Goal: Task Accomplishment & Management: Manage account settings

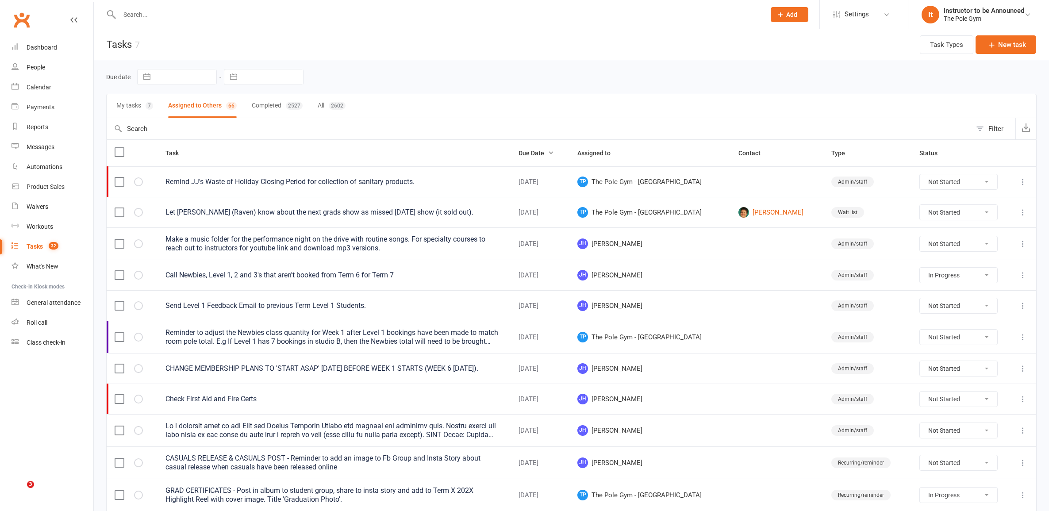
select select "started"
select select "waiting"
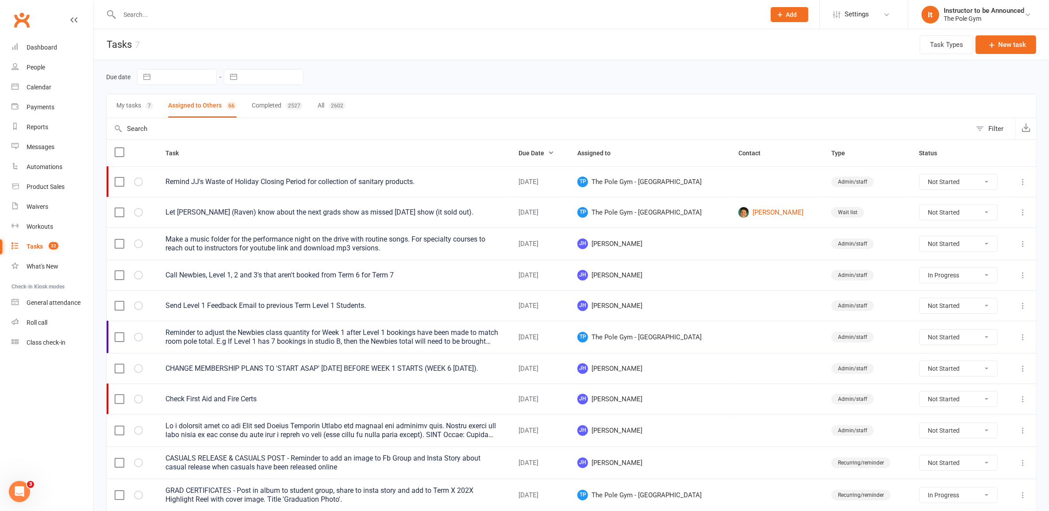
click at [280, 130] on input "text" at bounding box center [539, 128] width 865 height 21
type input "Upc"
select select "started"
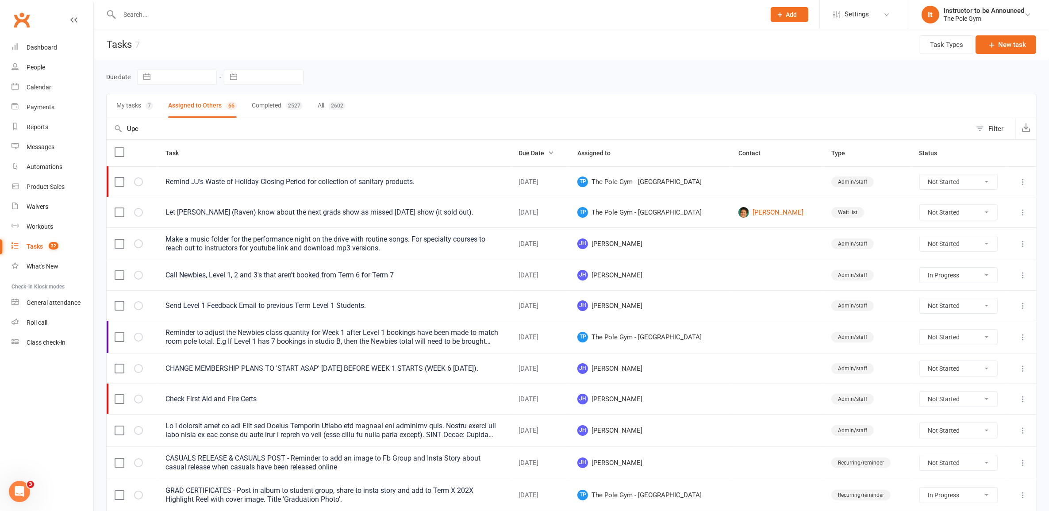
select select "started"
select select "waiting"
type input "Upcomin"
select select "started"
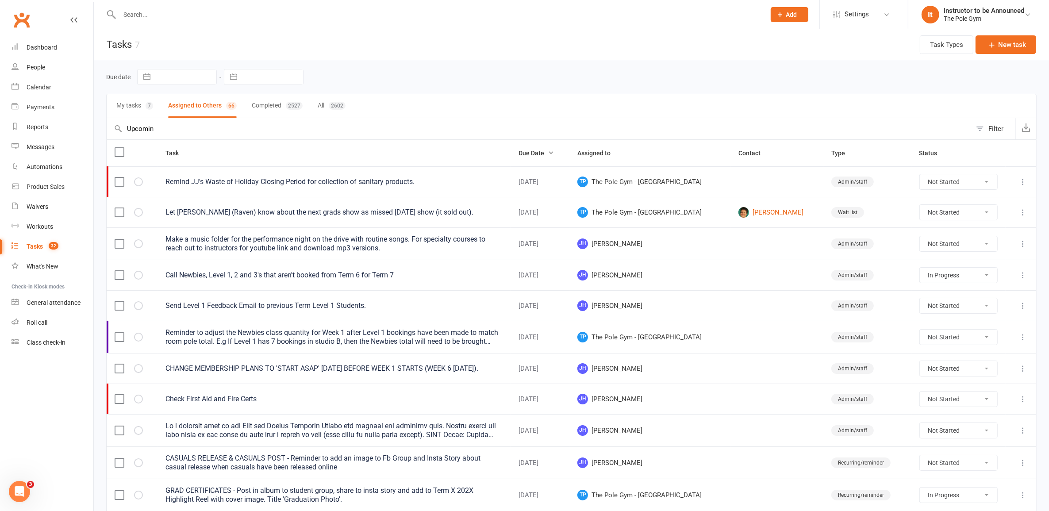
select select "started"
select select "waiting"
select select "started"
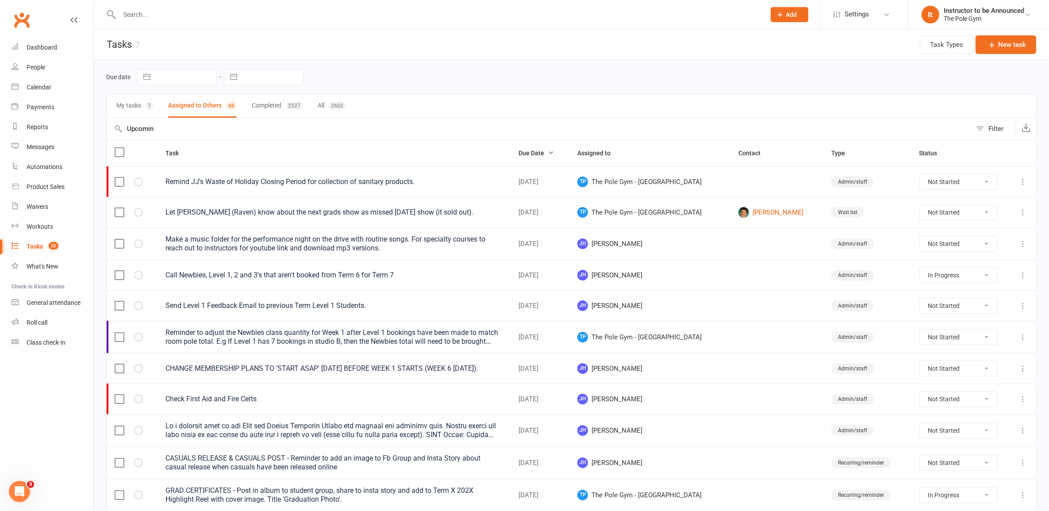
select select "started"
select select "waiting"
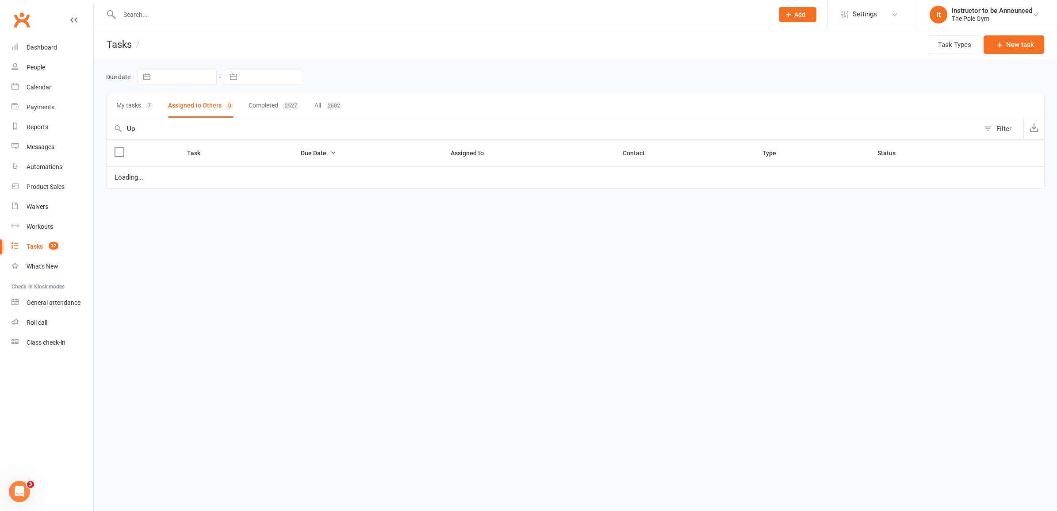
type input "U"
select select "started"
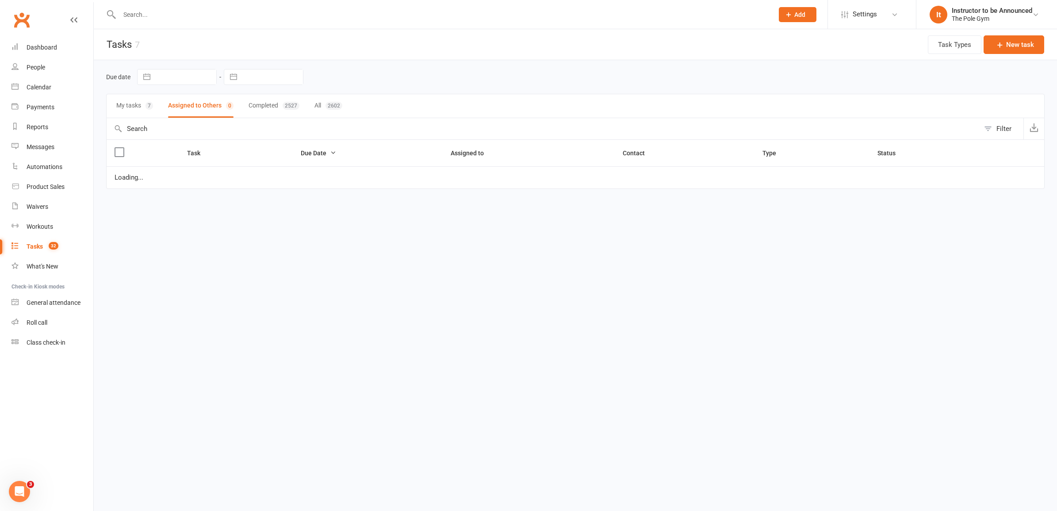
select select "waiting"
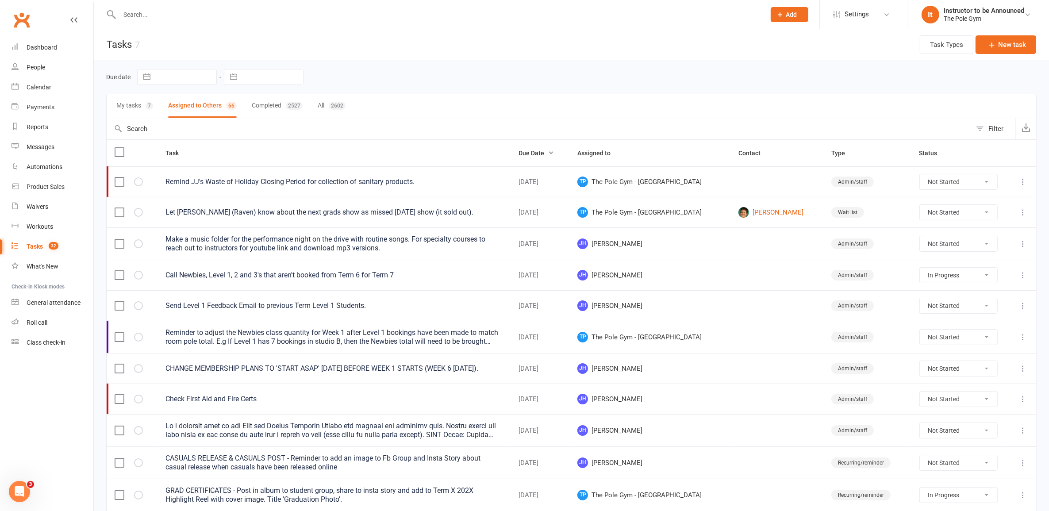
click at [134, 114] on button "My tasks 7" at bounding box center [134, 105] width 37 height 23
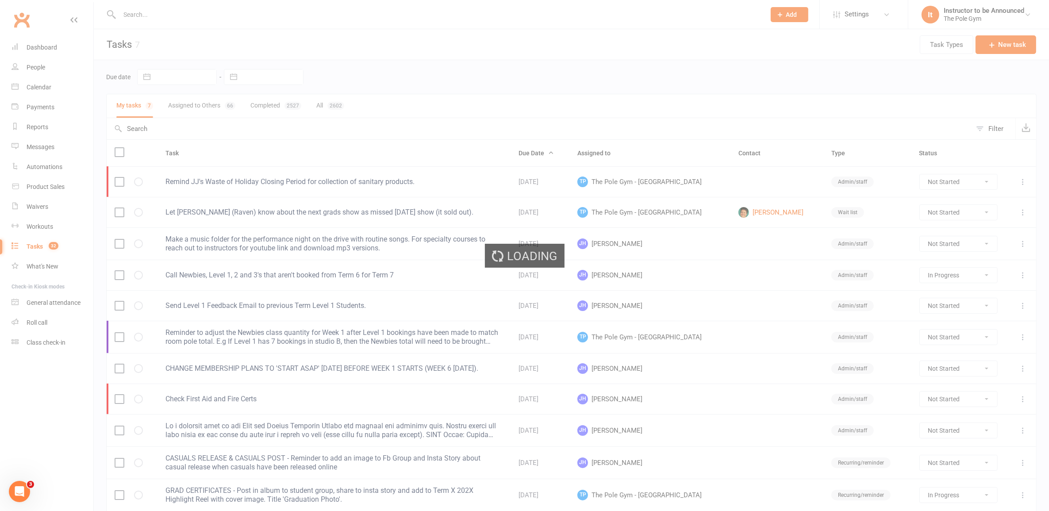
select select "started"
select select "waiting"
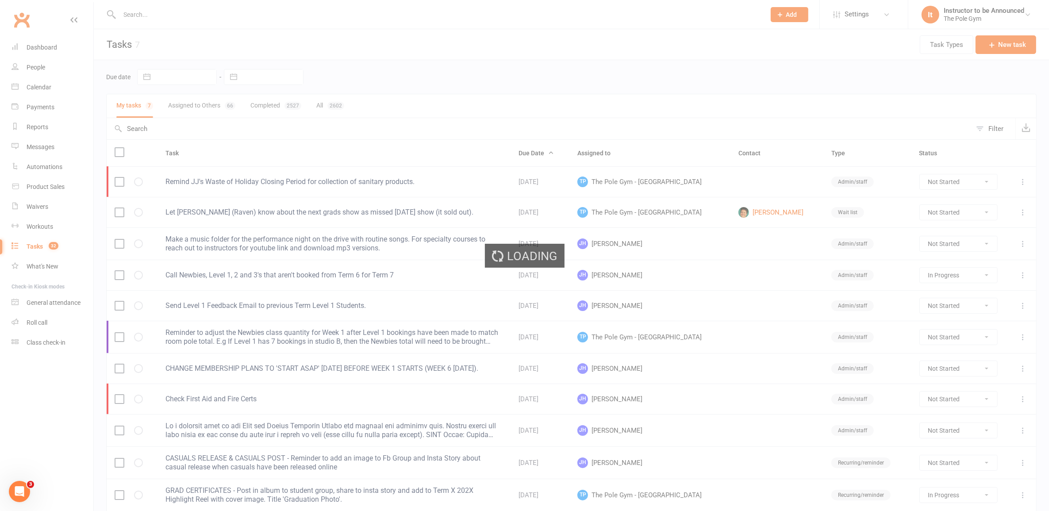
select select "started"
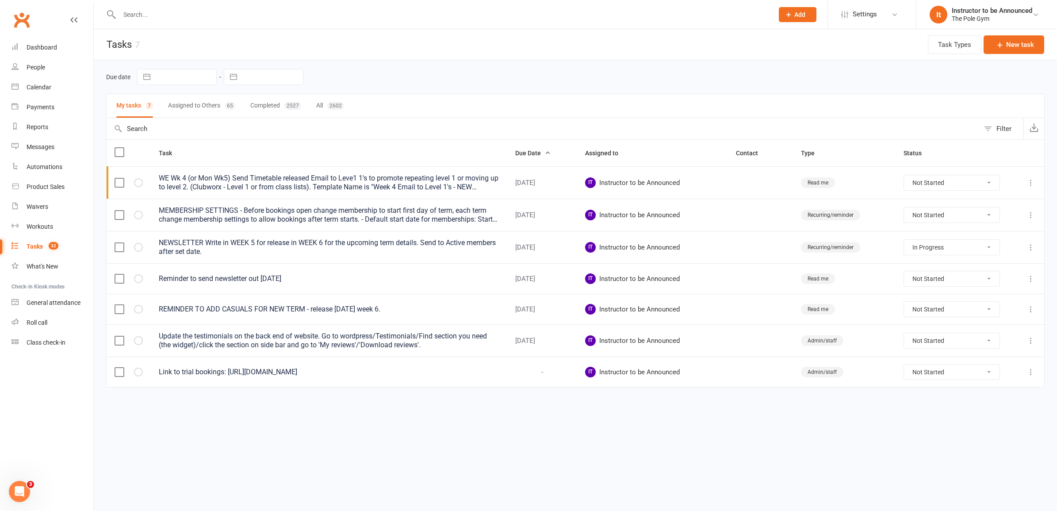
select select "started"
click at [209, 105] on button "Assigned to Others 65" at bounding box center [201, 105] width 67 height 23
select select "started"
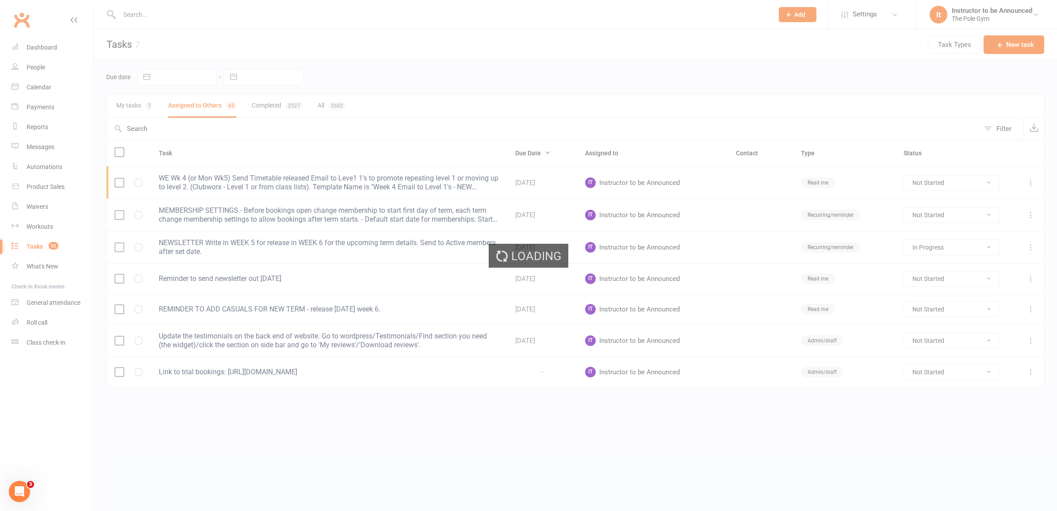
select select "started"
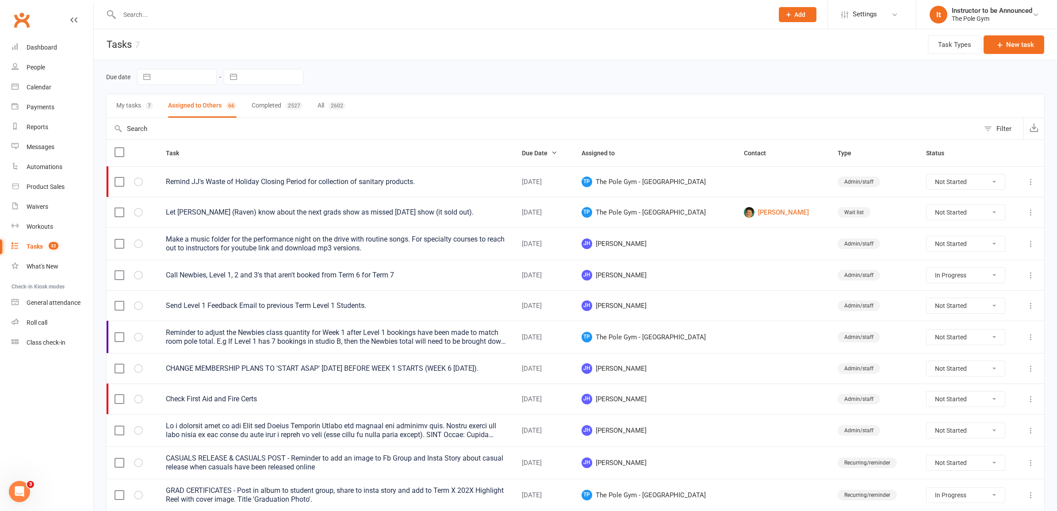
click at [337, 107] on div "2602" at bounding box center [337, 106] width 17 height 8
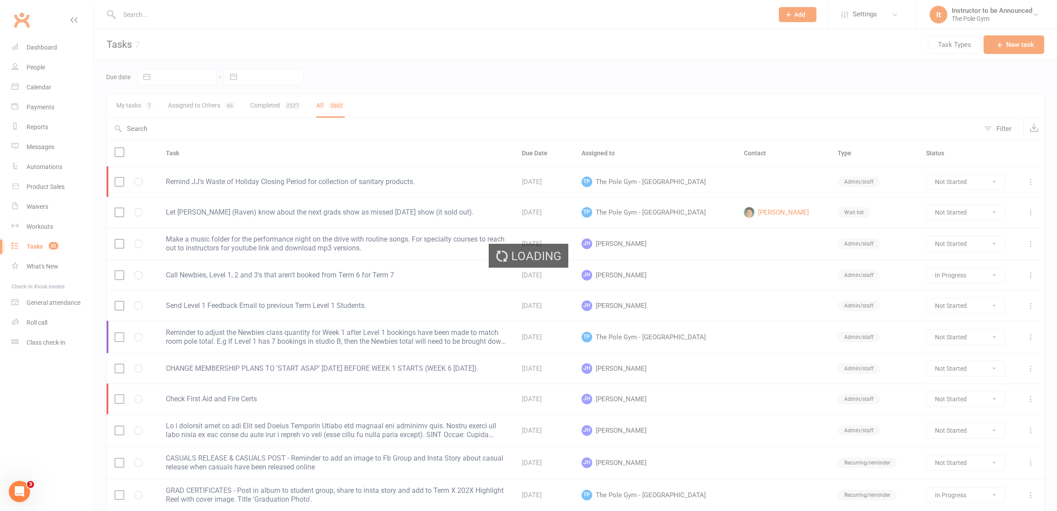
type input "upcoming"
select select "started"
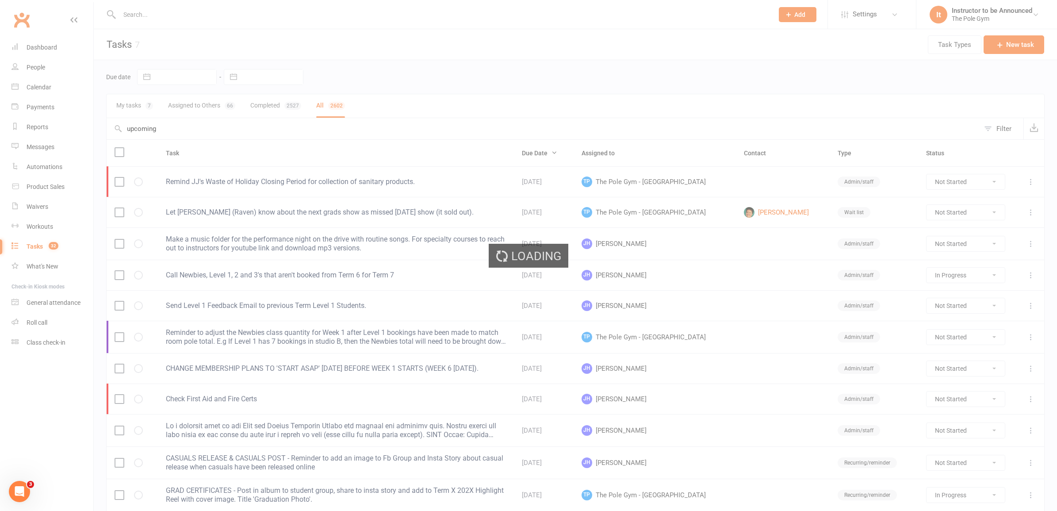
select select "waiting"
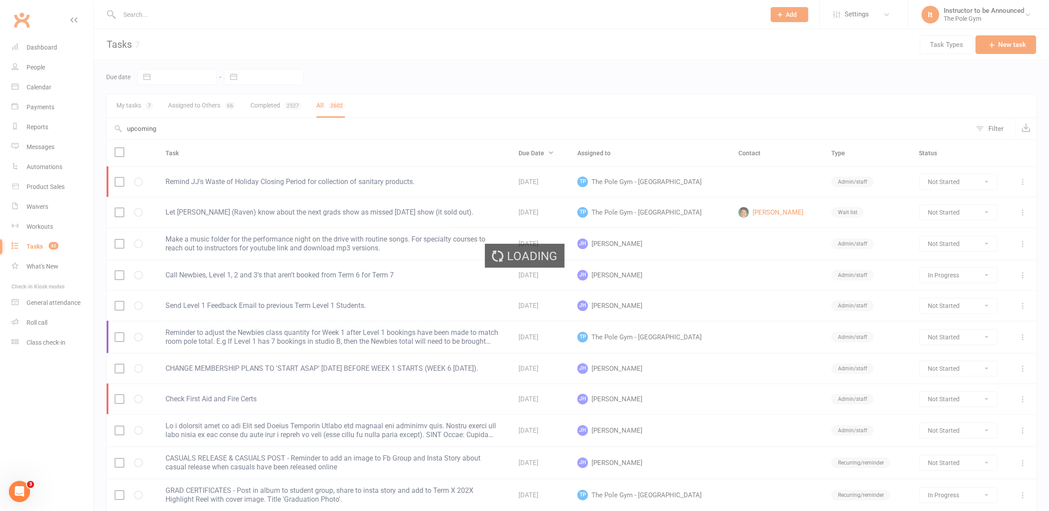
select select "started"
select select "waiting"
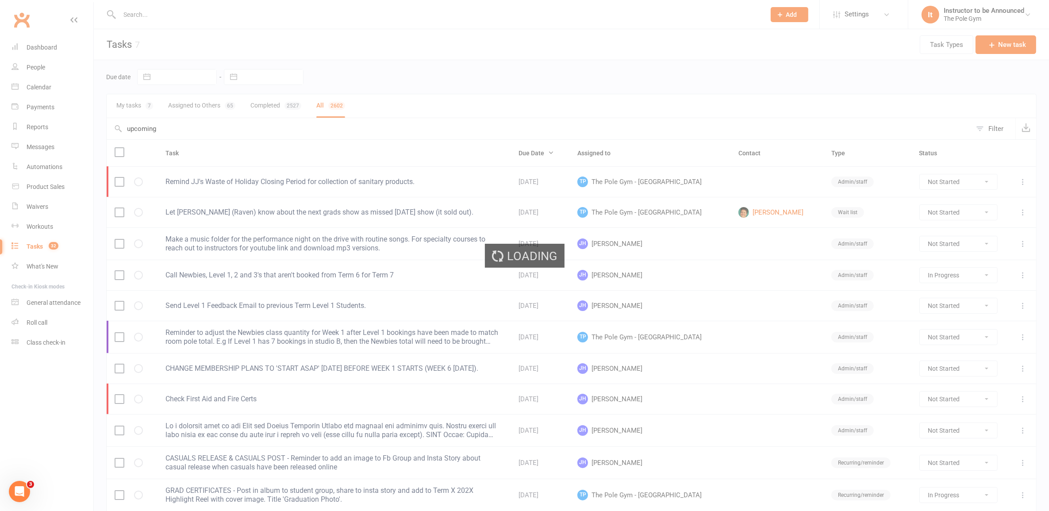
select select "finished"
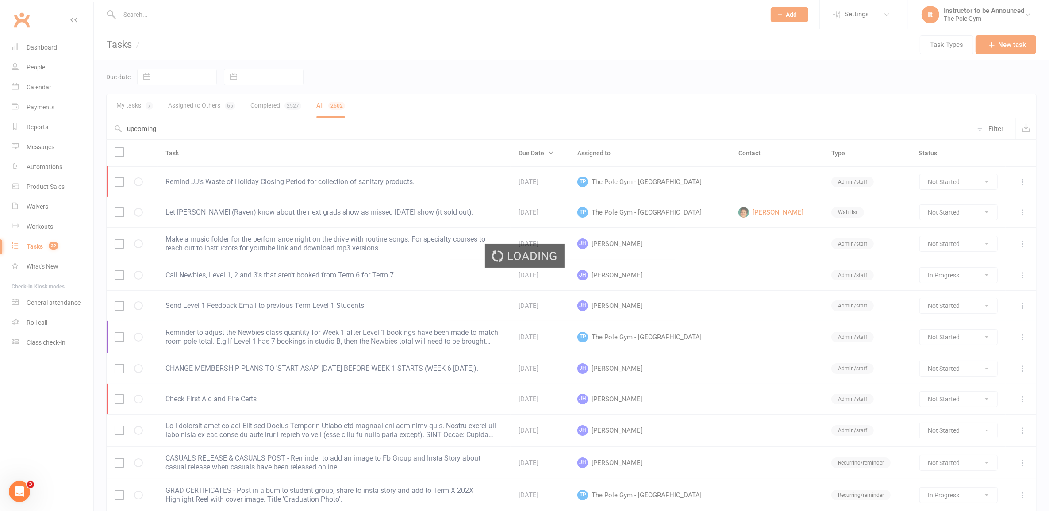
select select "finished"
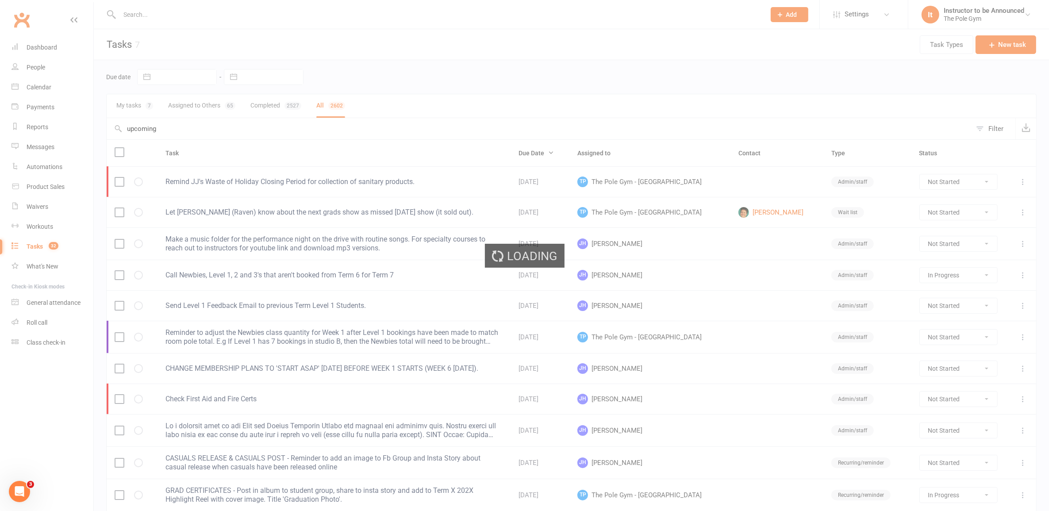
select select "finished"
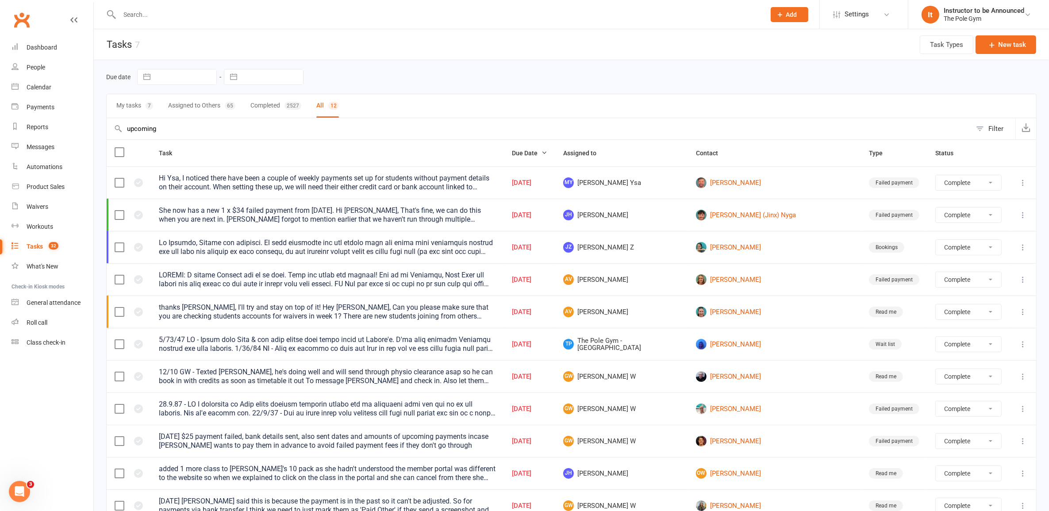
select select "finished"
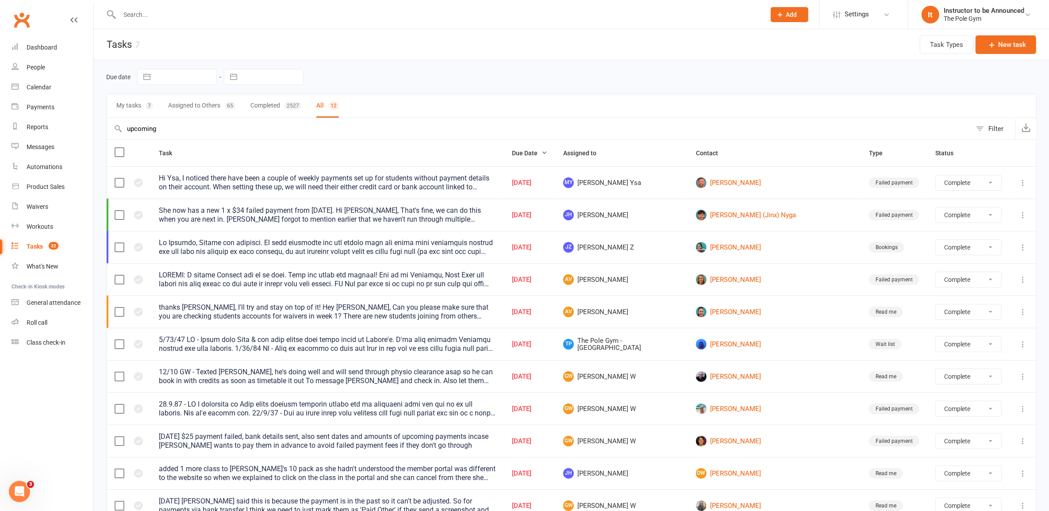
select select "finished"
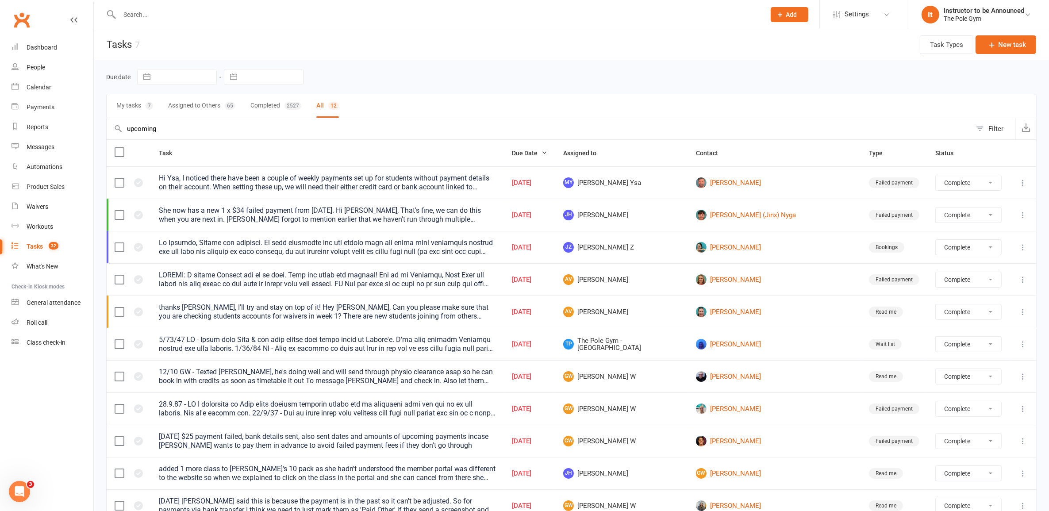
select select "finished"
click at [337, 127] on input "upcoming" at bounding box center [539, 128] width 865 height 21
type input "upcoming"
select select "finished"
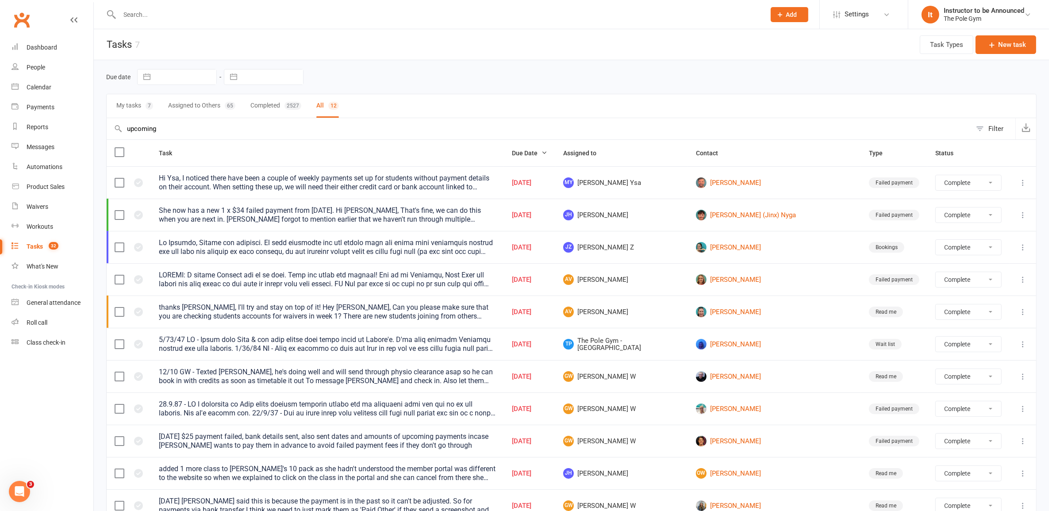
select select "finished"
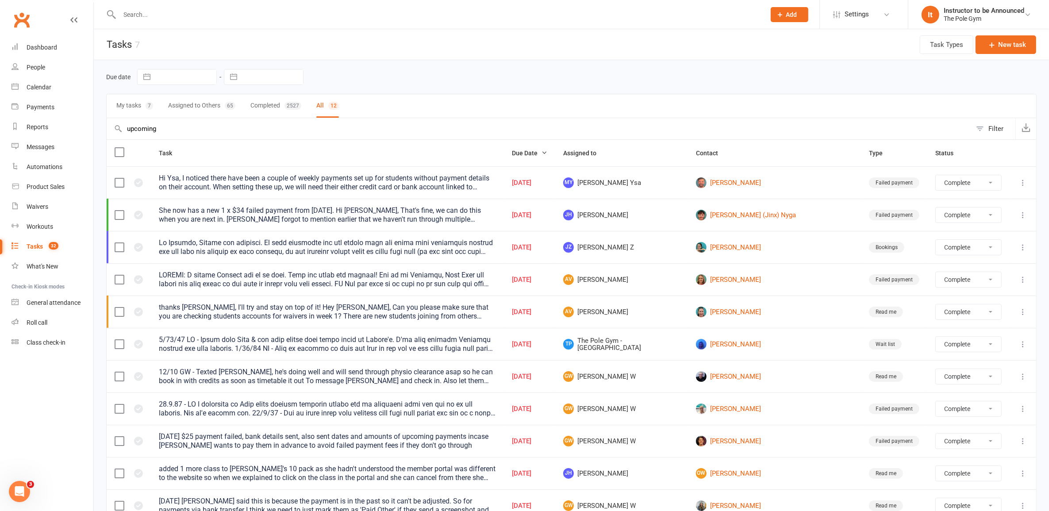
select select "finished"
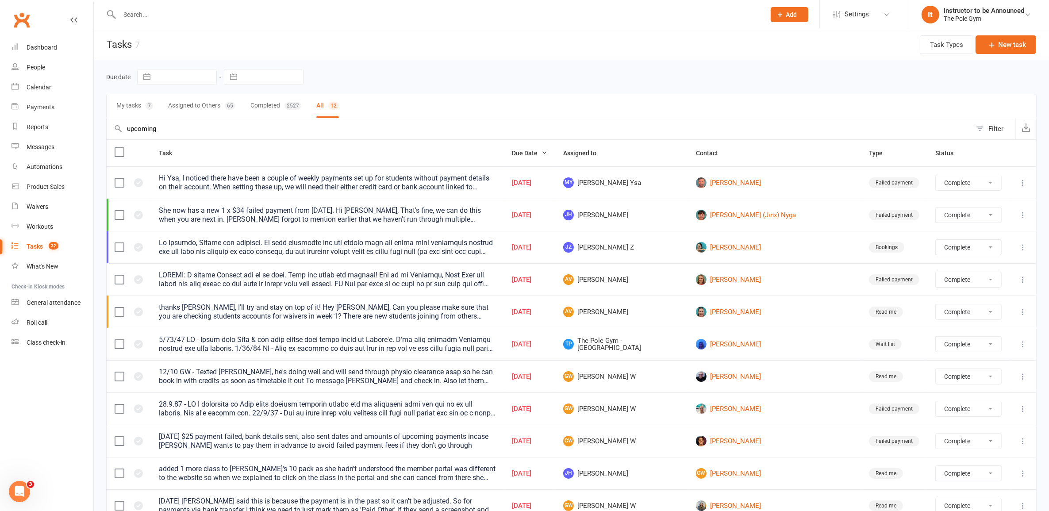
select select "finished"
type input "upcoming co"
select select "finished"
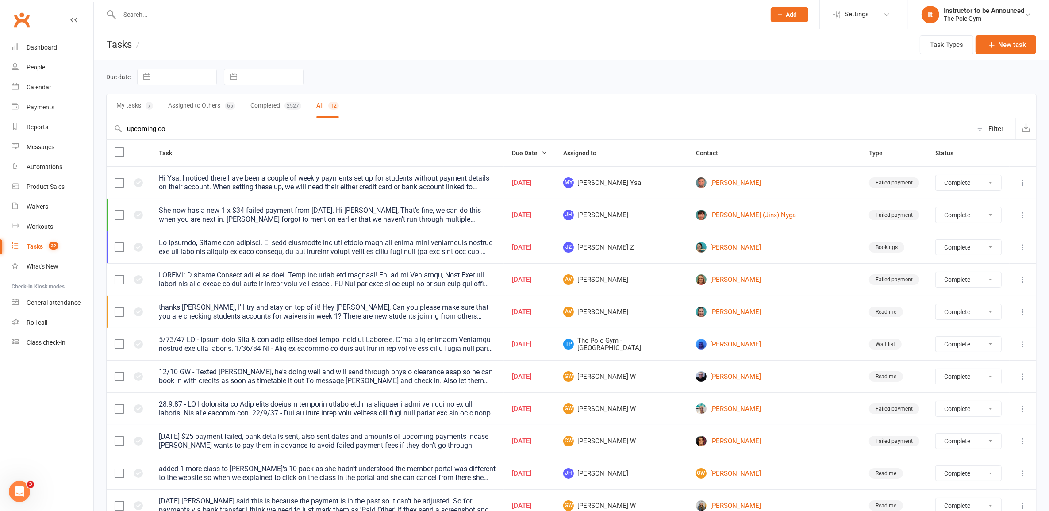
select select "finished"
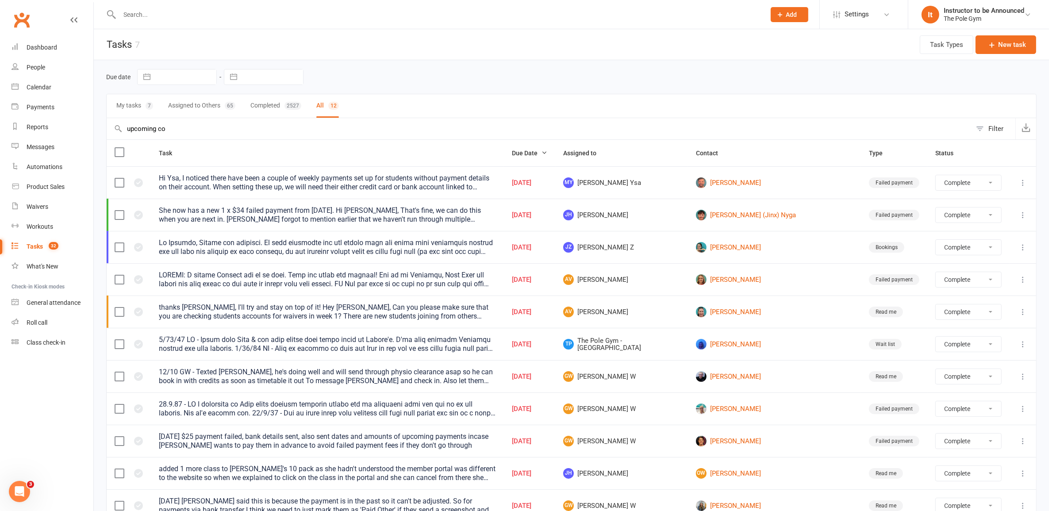
select select "finished"
type input "upcoming comp"
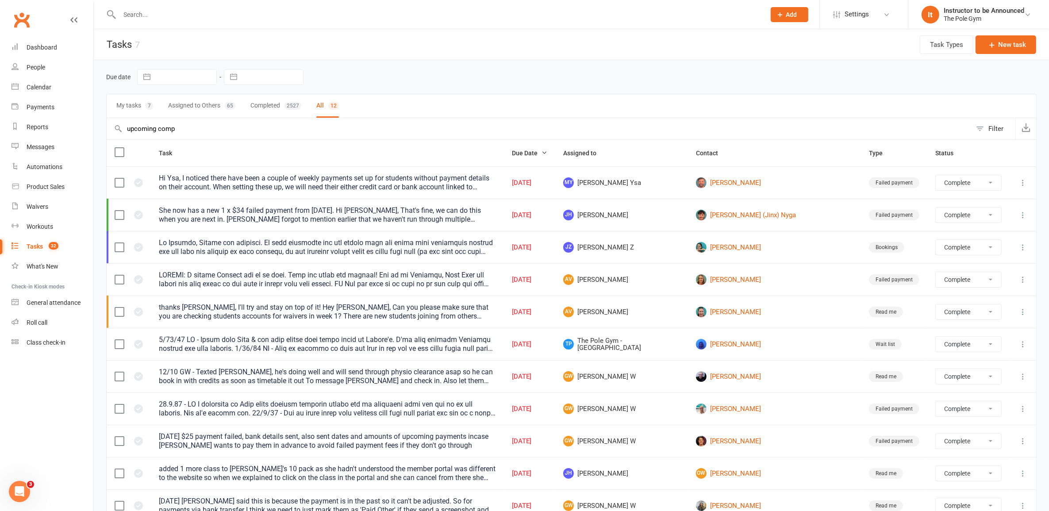
select select "finished"
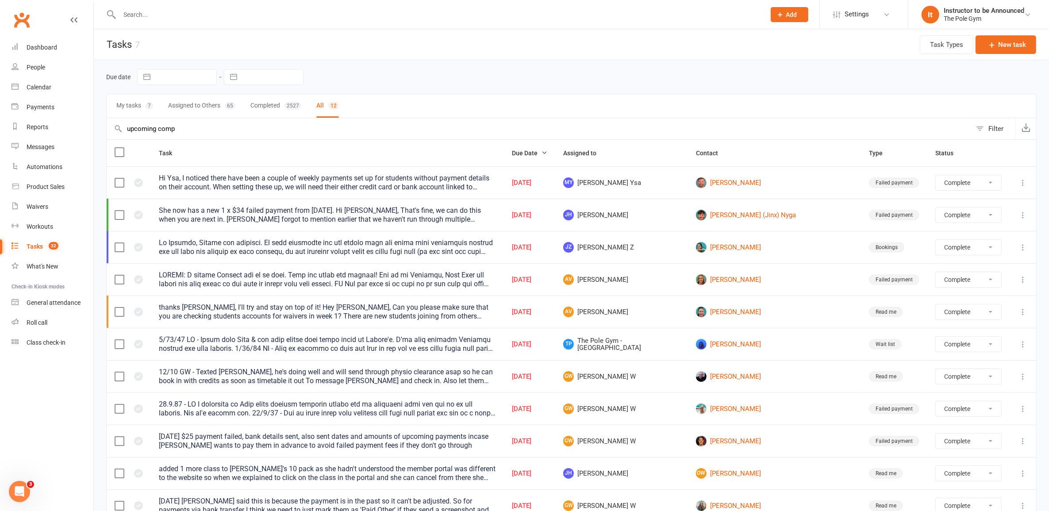
select select "finished"
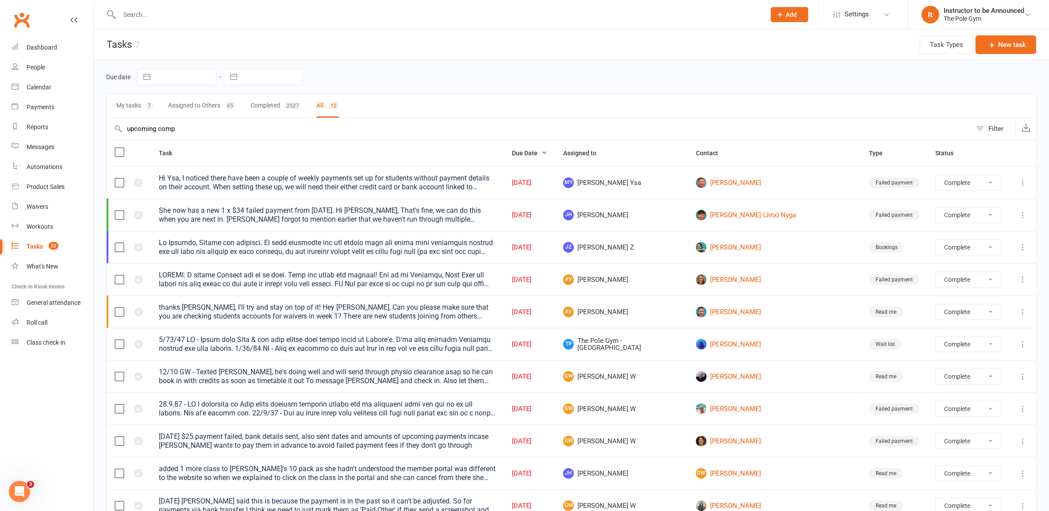
select select "finished"
type input "upcoming compe"
select select "finished"
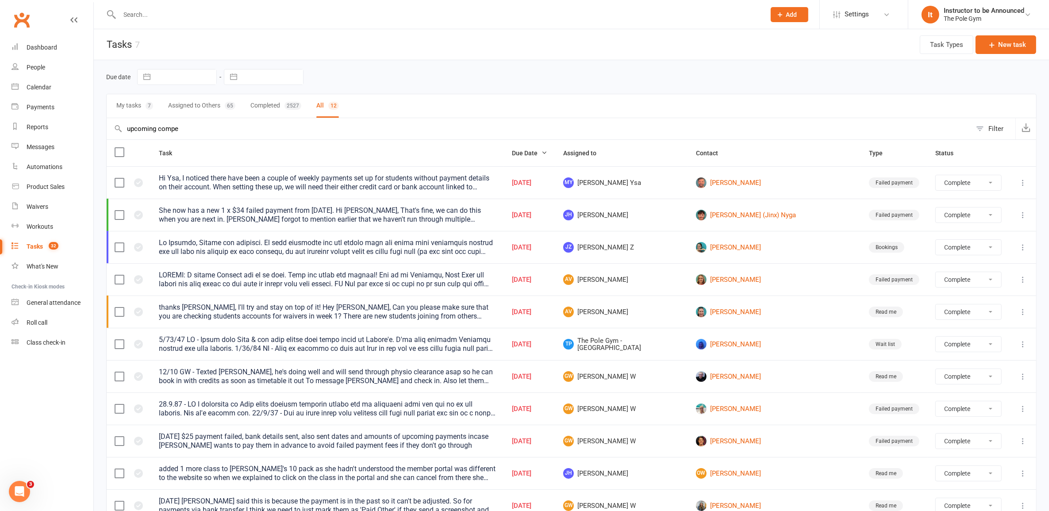
select select "finished"
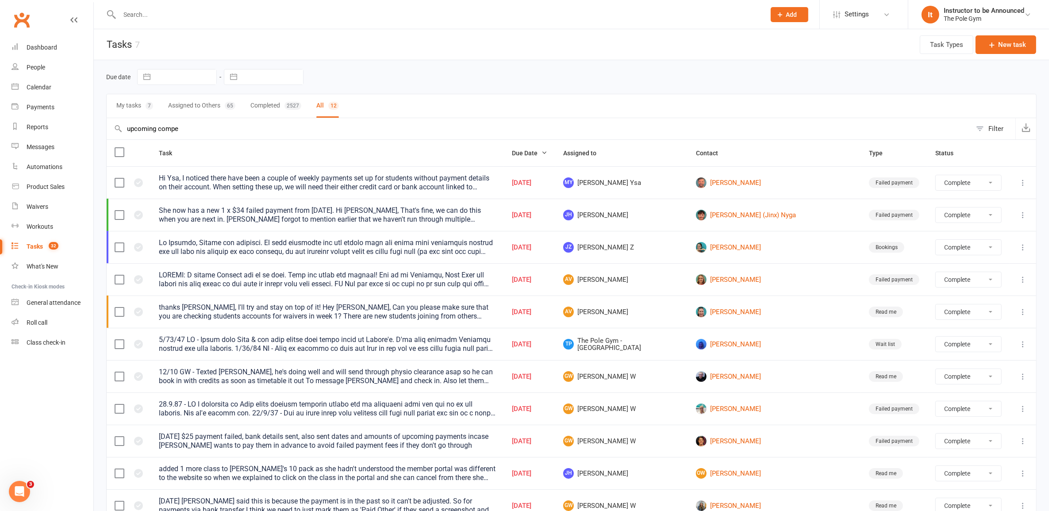
select select "finished"
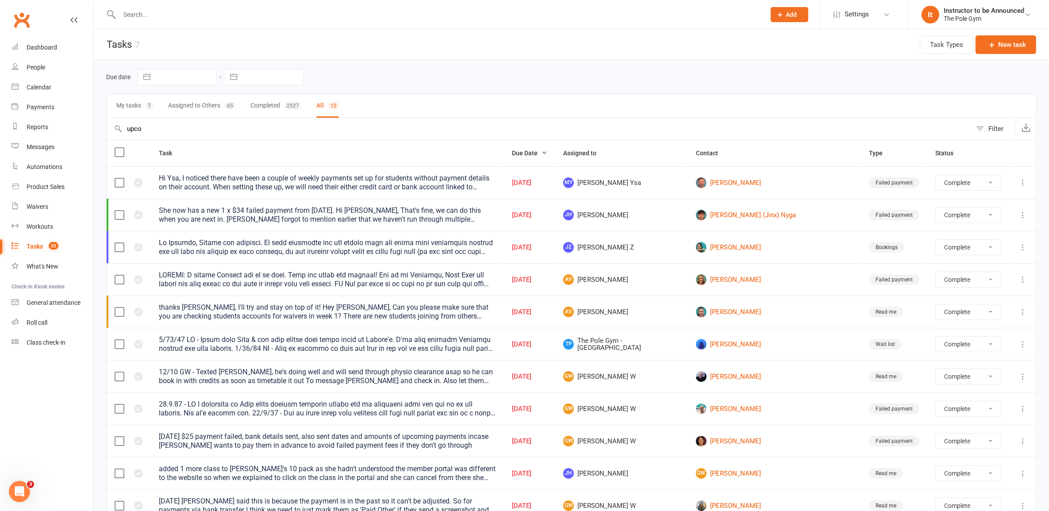
type input "upc"
select select "finished"
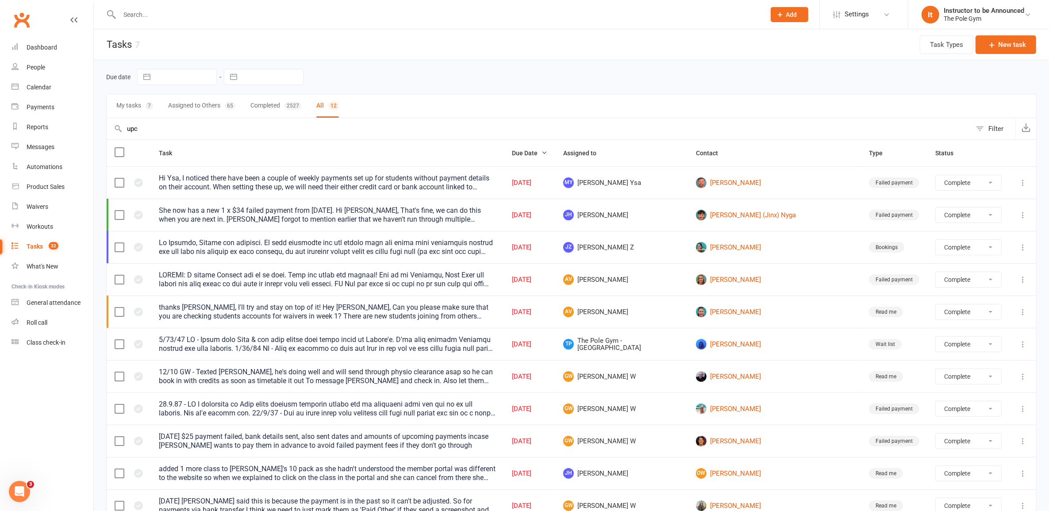
select select "finished"
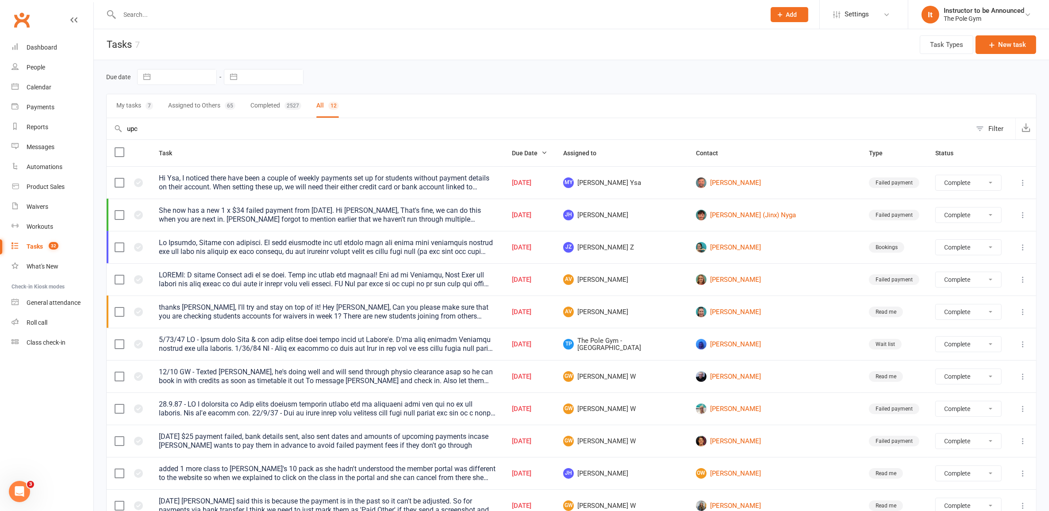
select select "finished"
type input "u"
select select "finished"
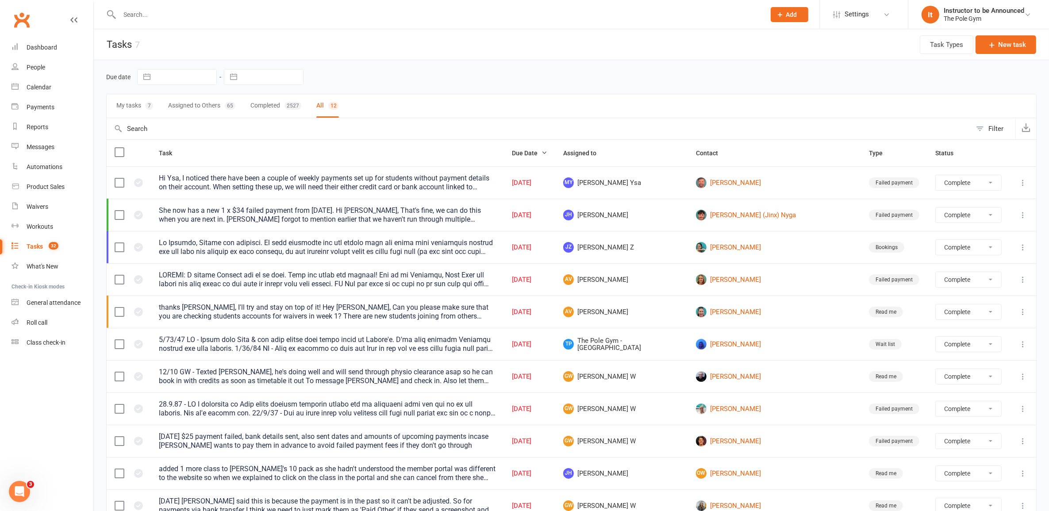
select select "finished"
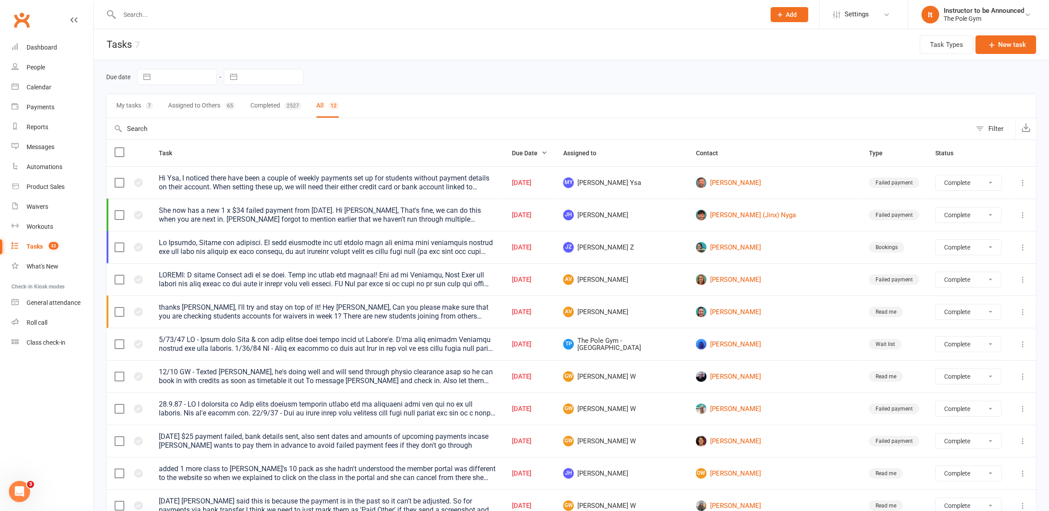
select select "finished"
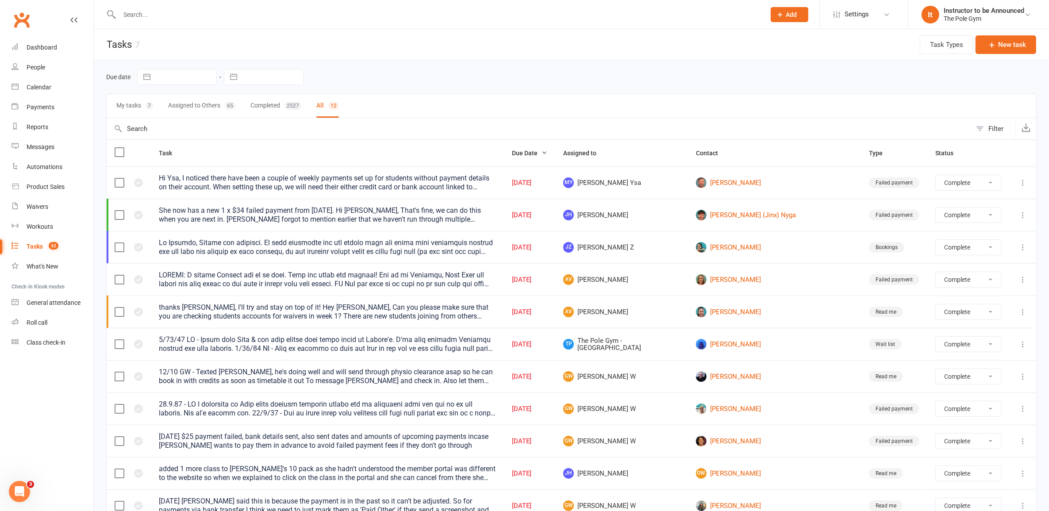
select select "finished"
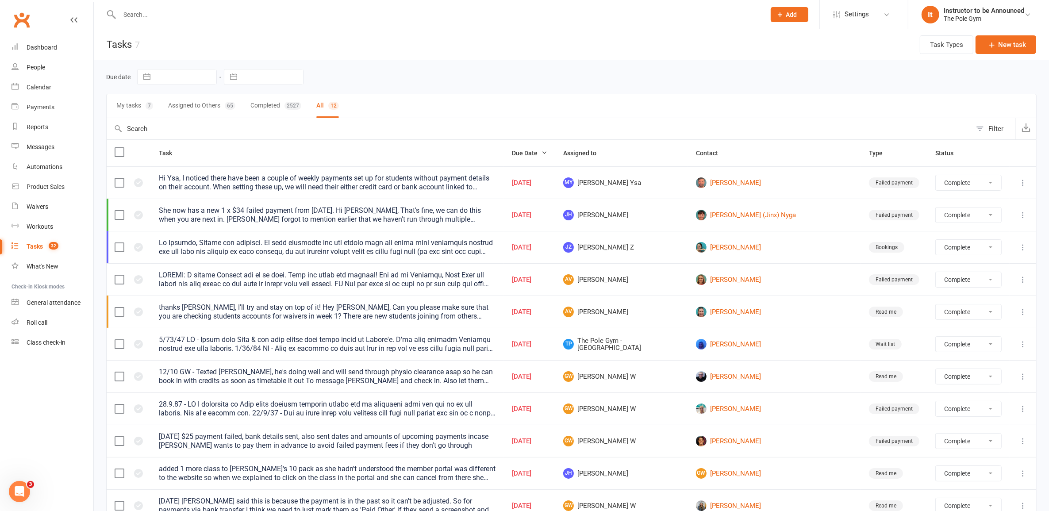
select select "finished"
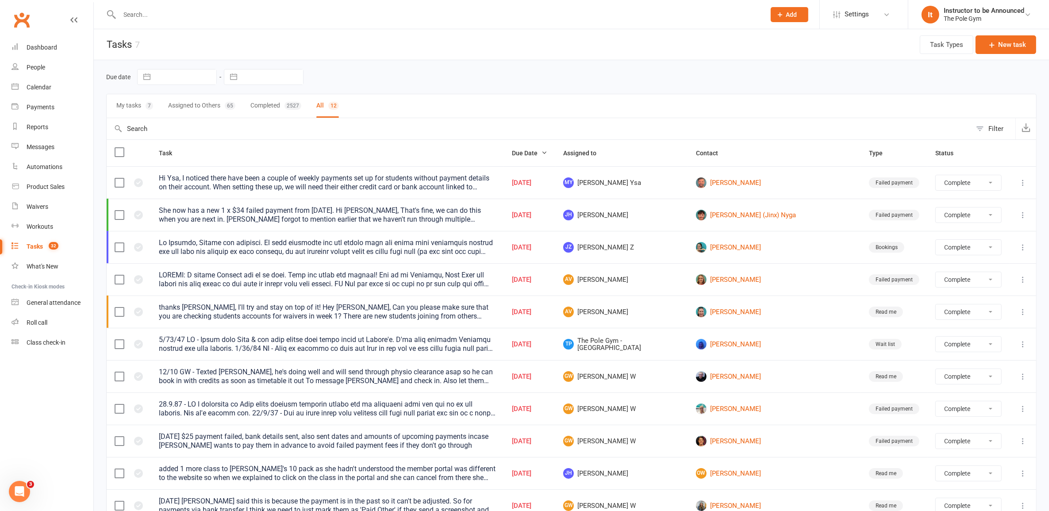
select select "finished"
select select "started"
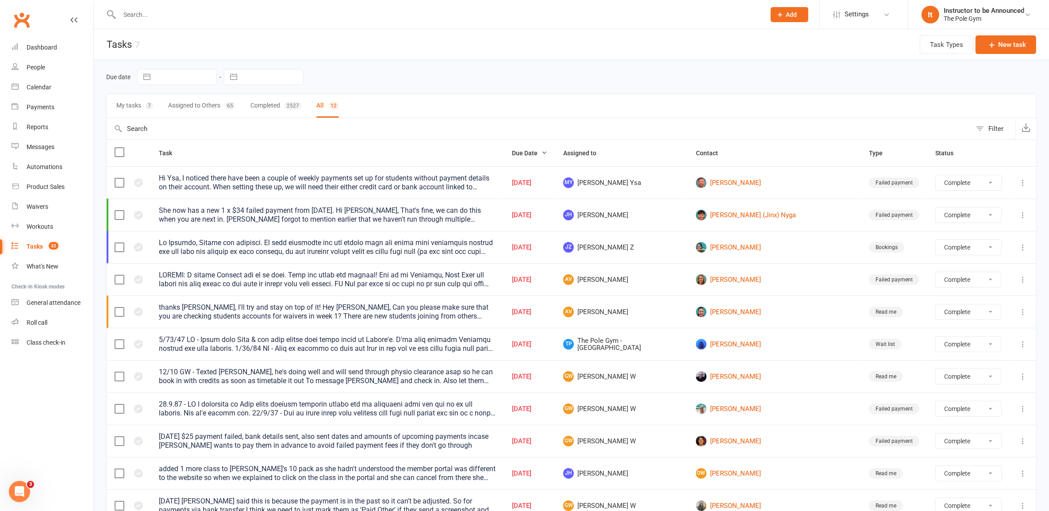
select select "started"
select select "waiting"
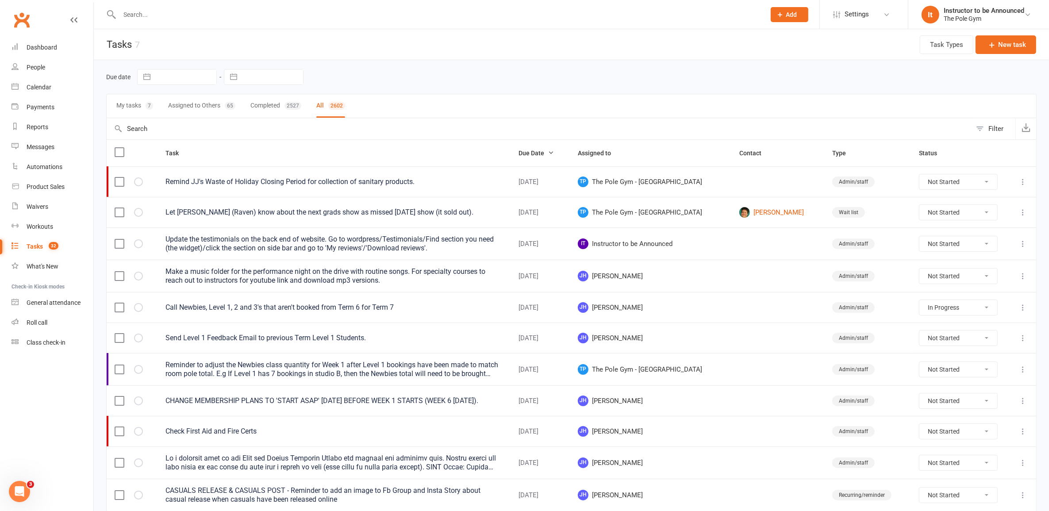
type input "U"
select select "started"
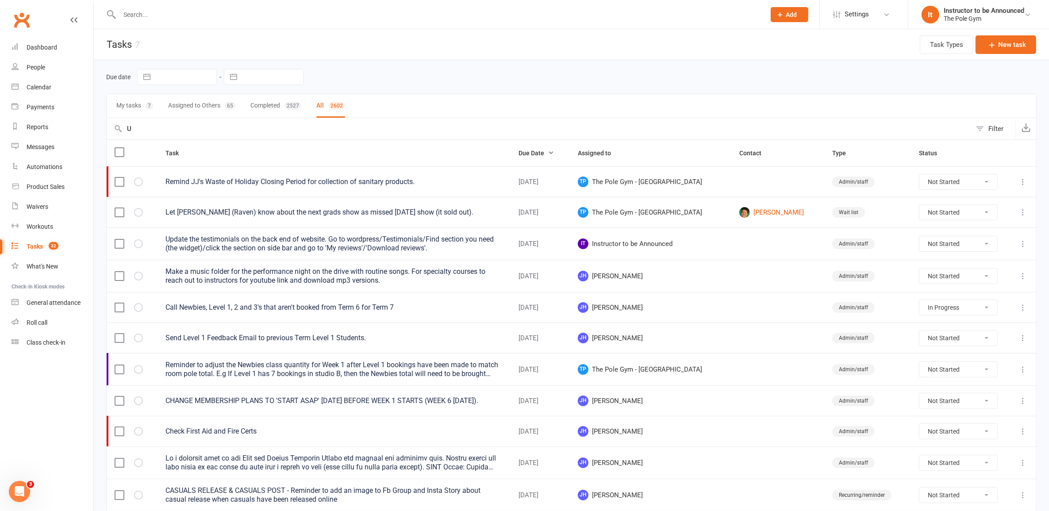
select select "started"
select select "waiting"
type input "Up"
select select "started"
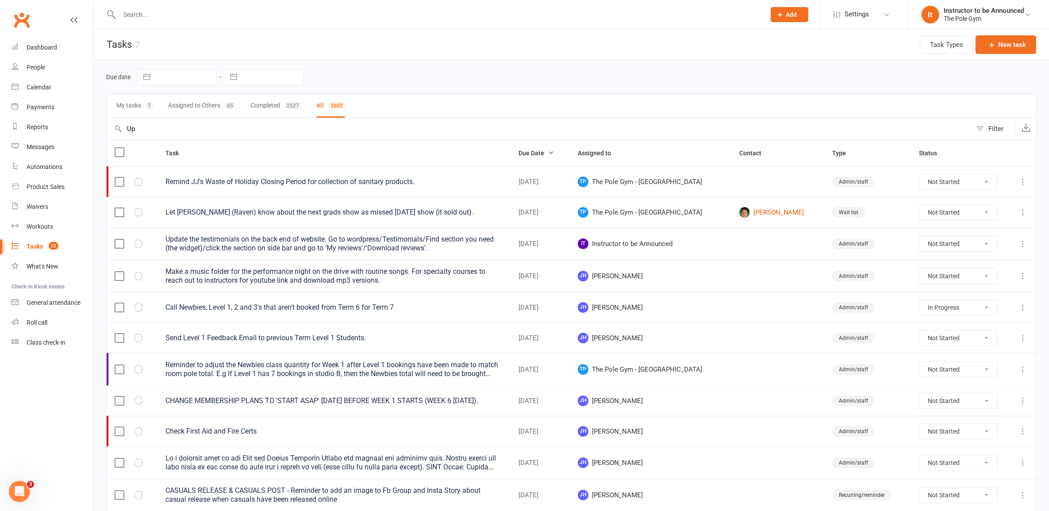
select select "started"
select select "waiting"
type input "Upcoming C"
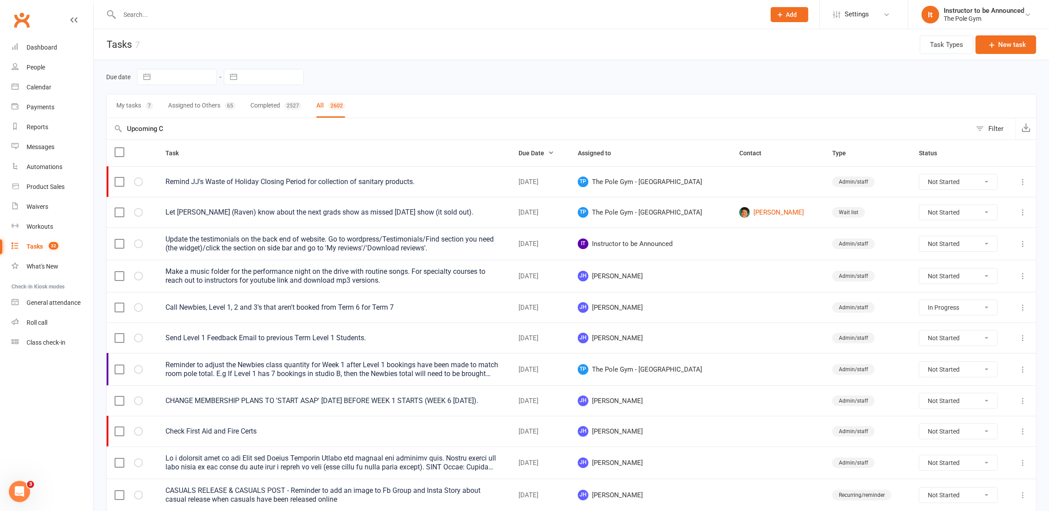
select select "started"
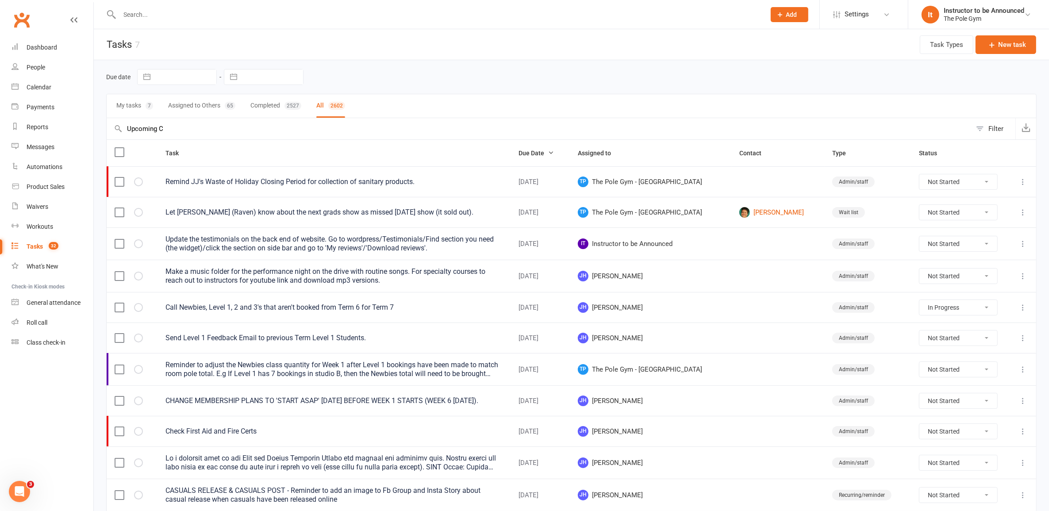
select select "waiting"
type input "Upcoming Com"
select select "started"
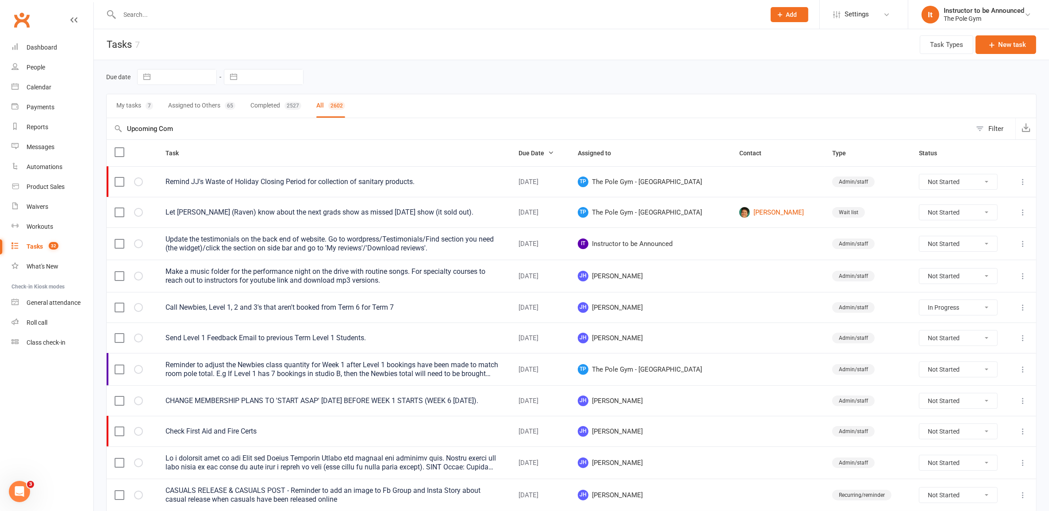
select select "started"
select select "waiting"
type input "Upcoming Compo"
select select "started"
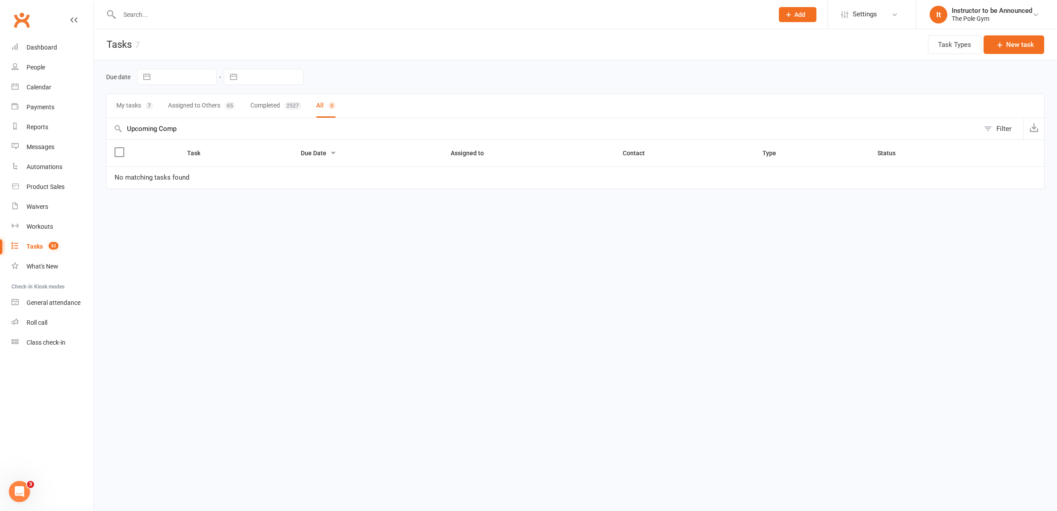
drag, startPoint x: 225, startPoint y: 127, endPoint x: 129, endPoint y: 130, distance: 95.6
click at [129, 130] on input "Upcoming Comp" at bounding box center [543, 128] width 873 height 21
select select "started"
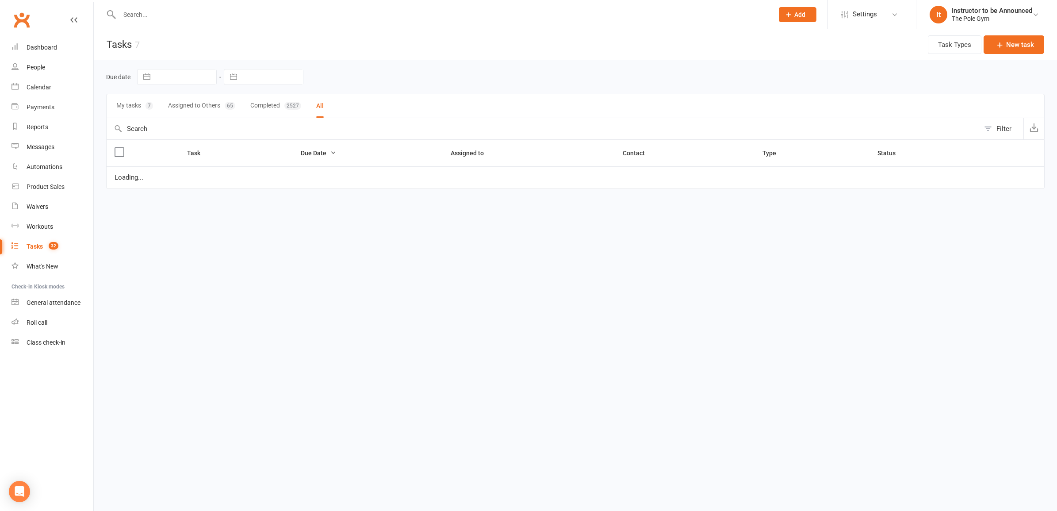
select select "started"
select select "waiting"
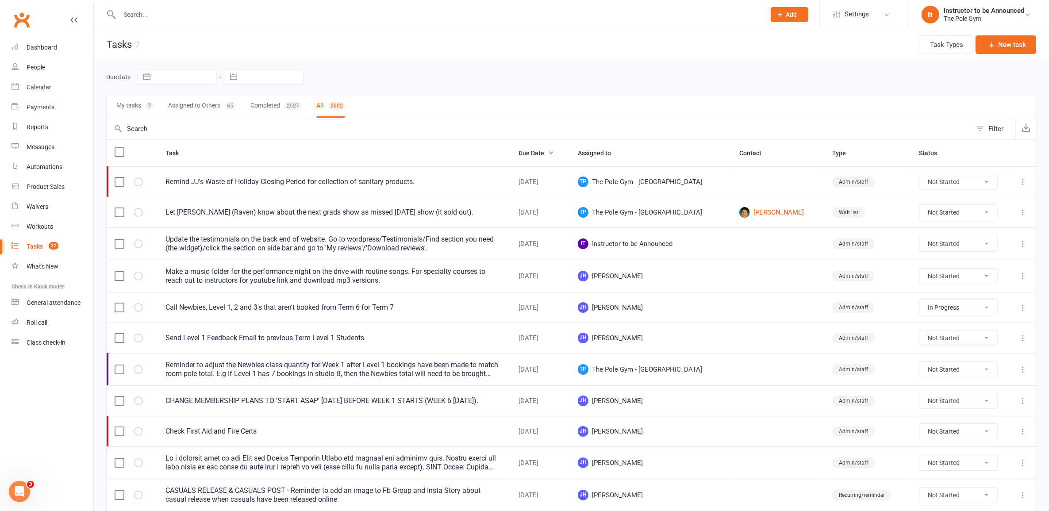
click at [213, 109] on button "Assigned to Others 65" at bounding box center [201, 105] width 67 height 23
select select "started"
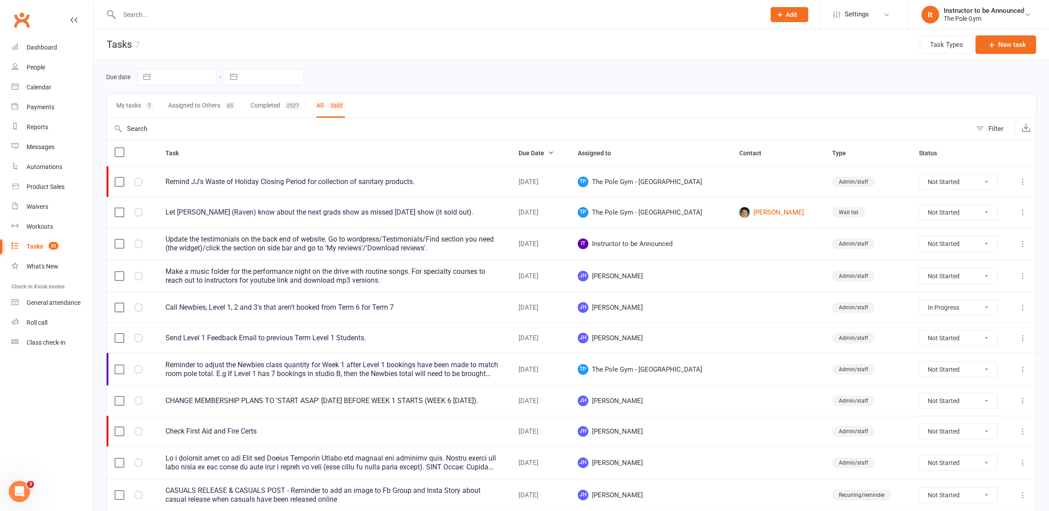
select select "started"
select select "waiting"
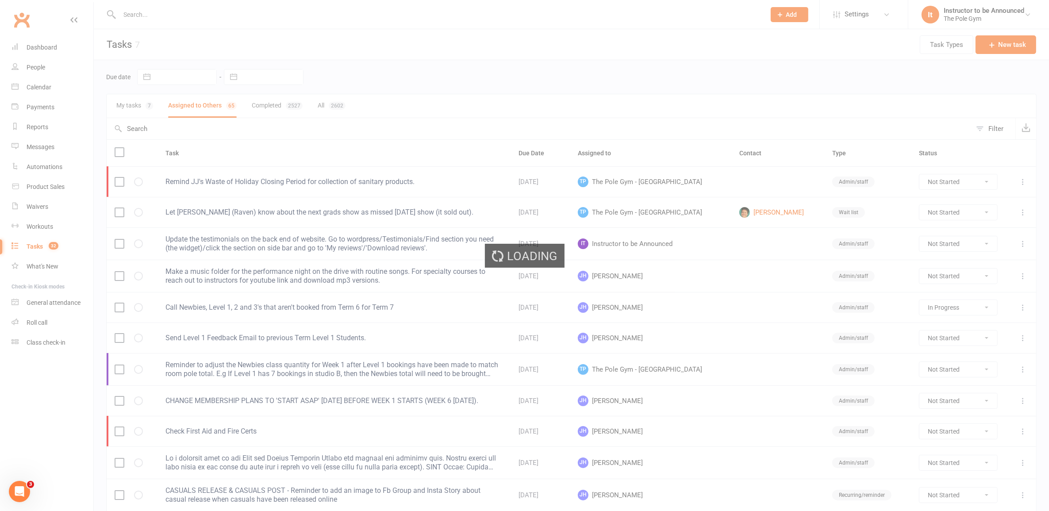
select select "started"
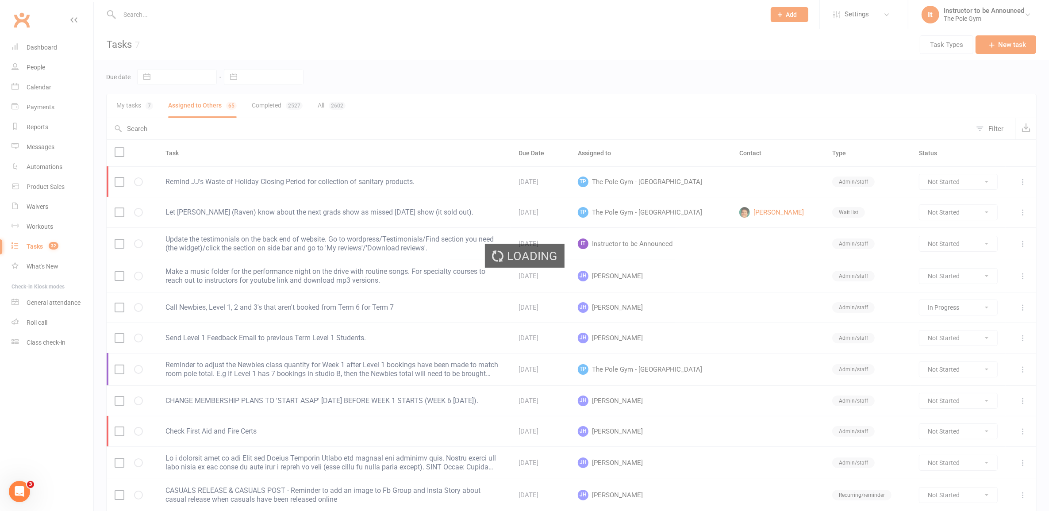
select select "waiting"
select select "started"
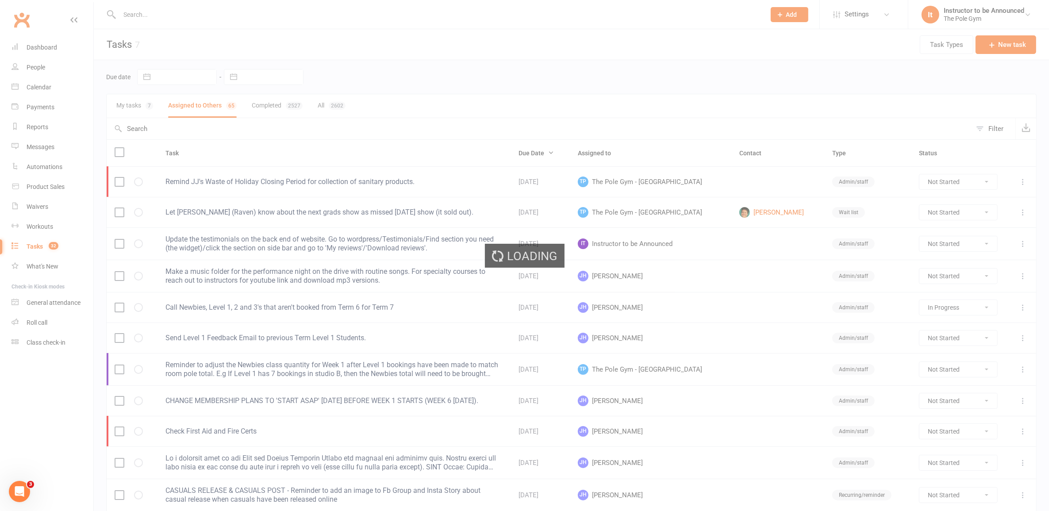
select select "waiting"
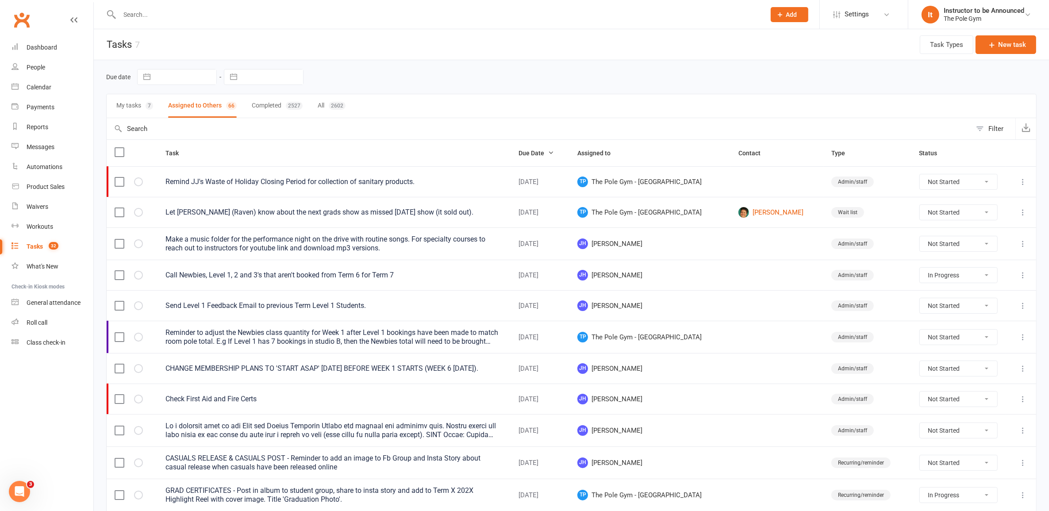
click at [278, 111] on button "Completed 2527" at bounding box center [277, 105] width 51 height 23
select select "started"
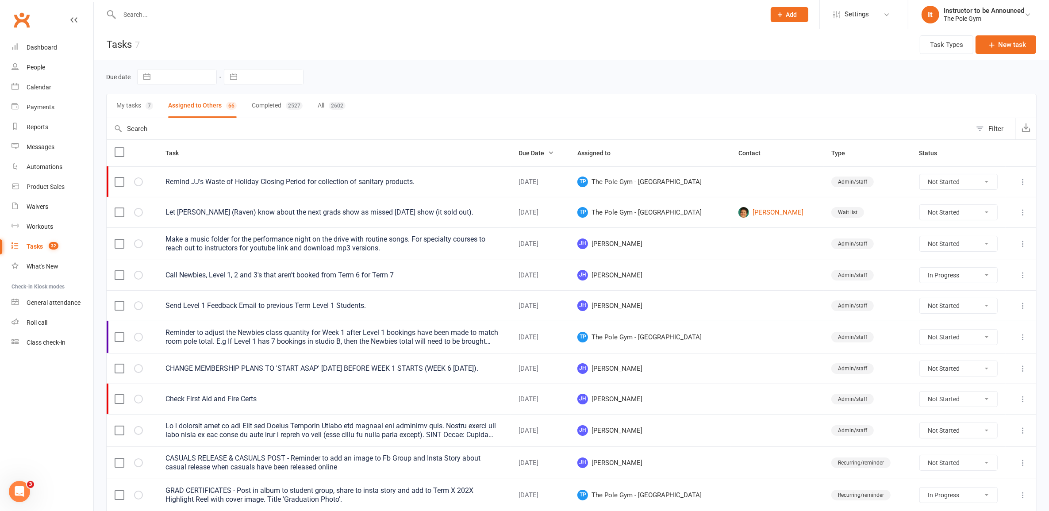
select select "waiting"
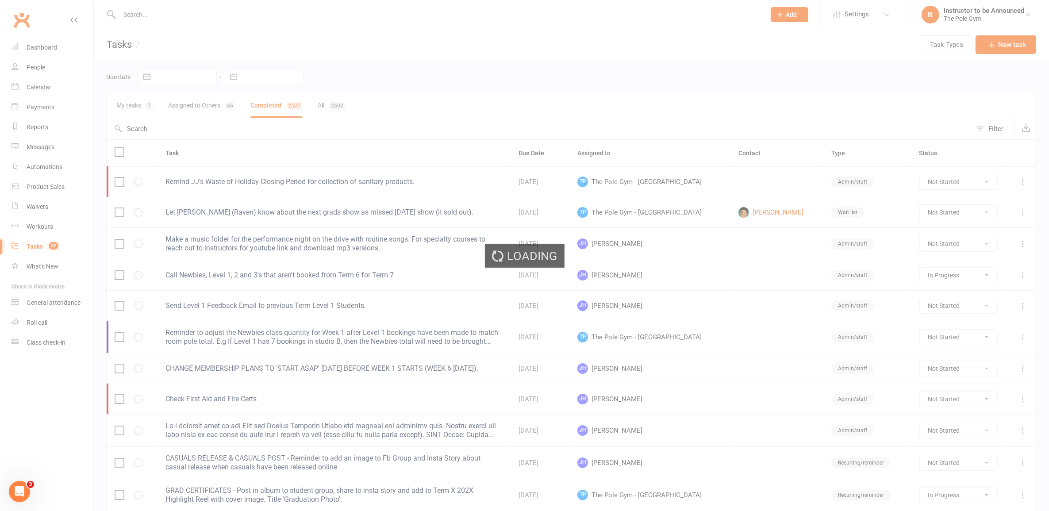
select select "started"
select select "waiting"
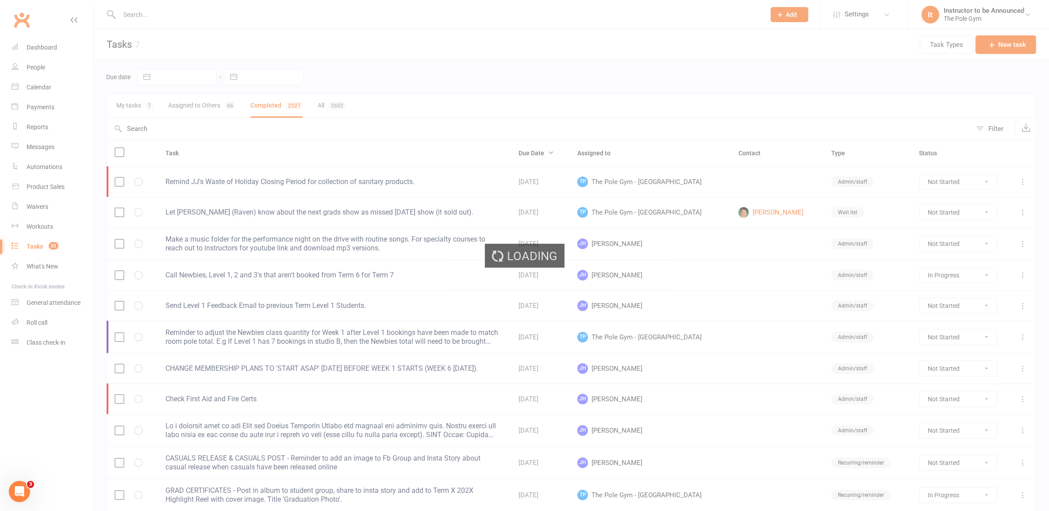
select select "started"
select select "waiting"
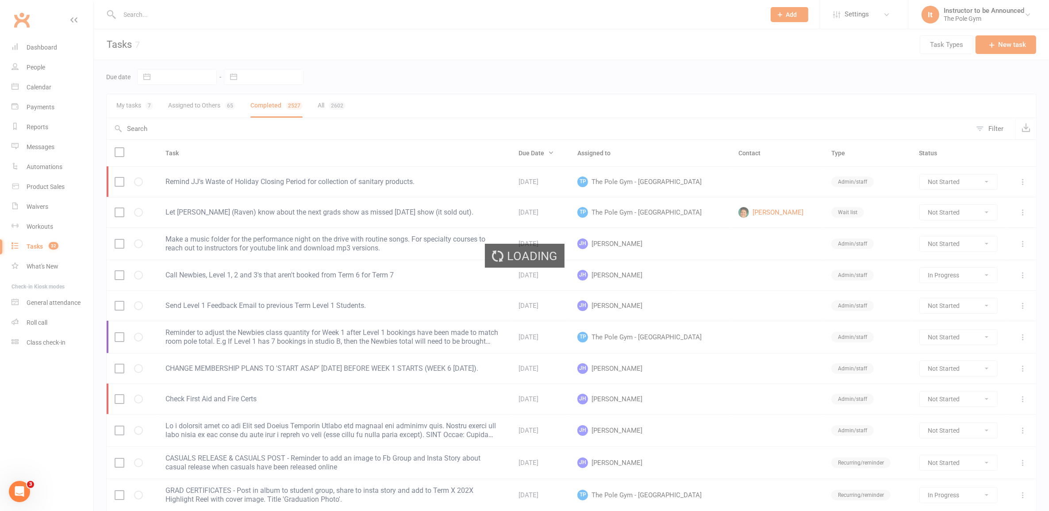
select select "finished"
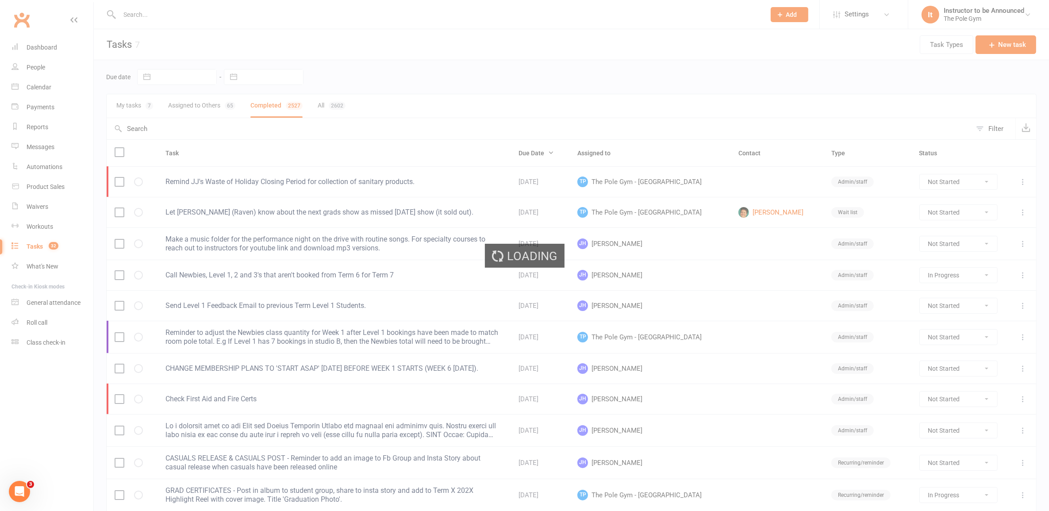
select select "finished"
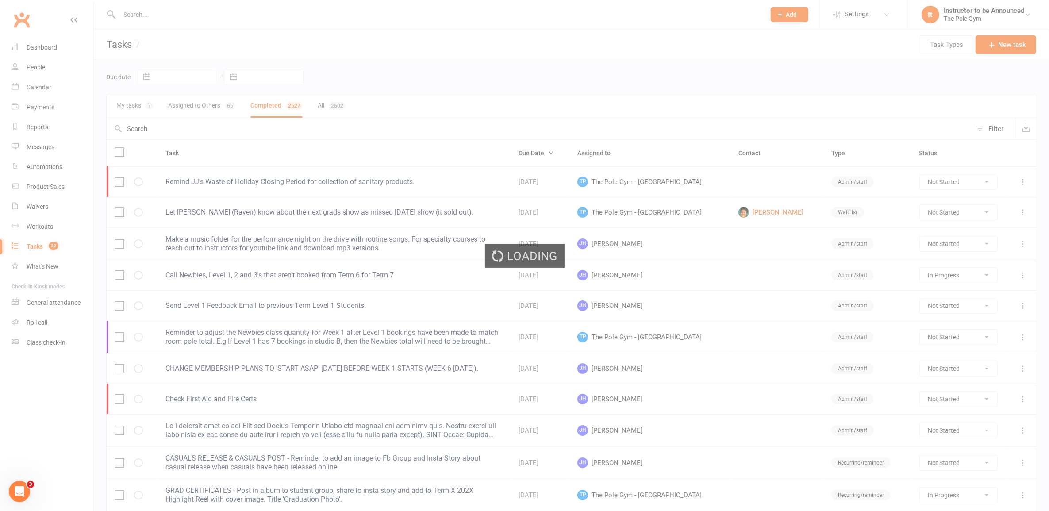
select select "finished"
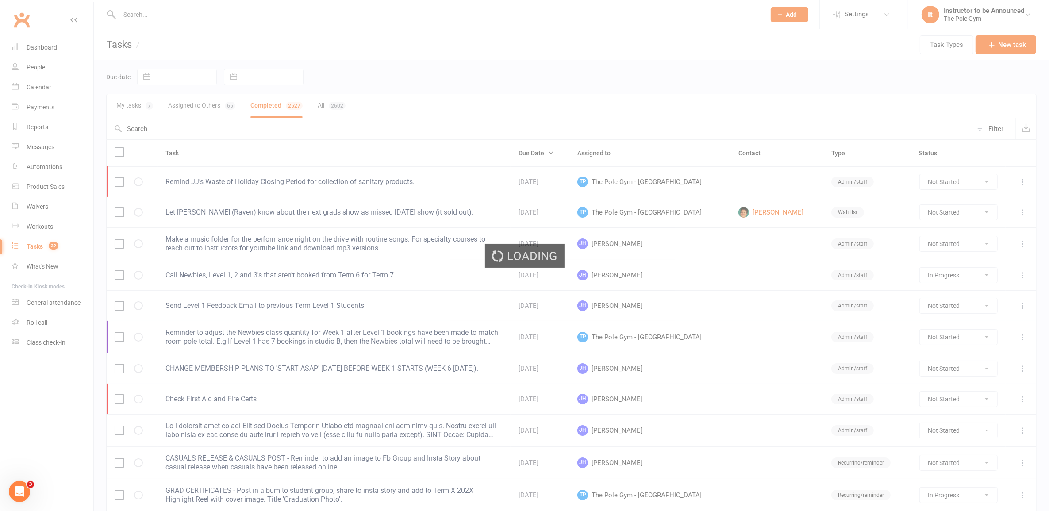
select select "finished"
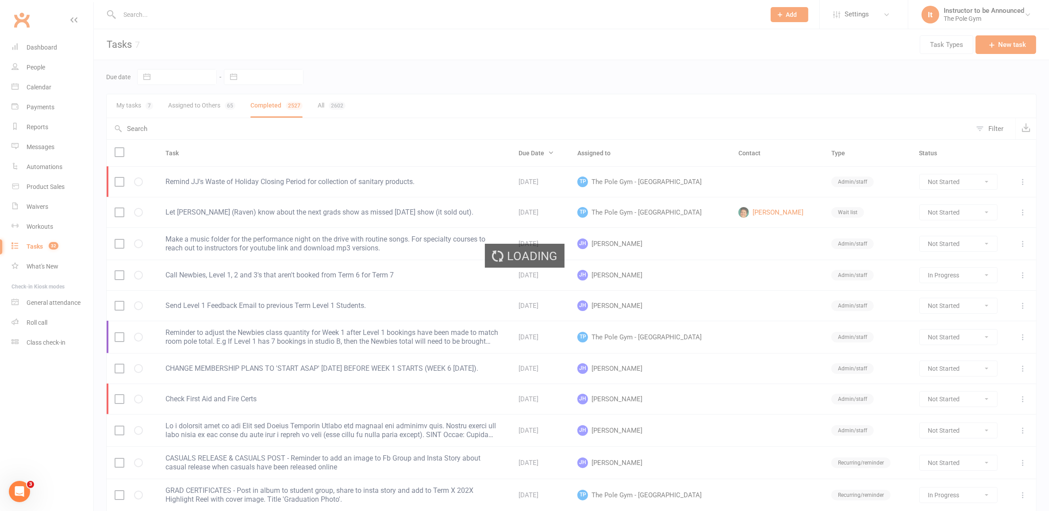
select select "finished"
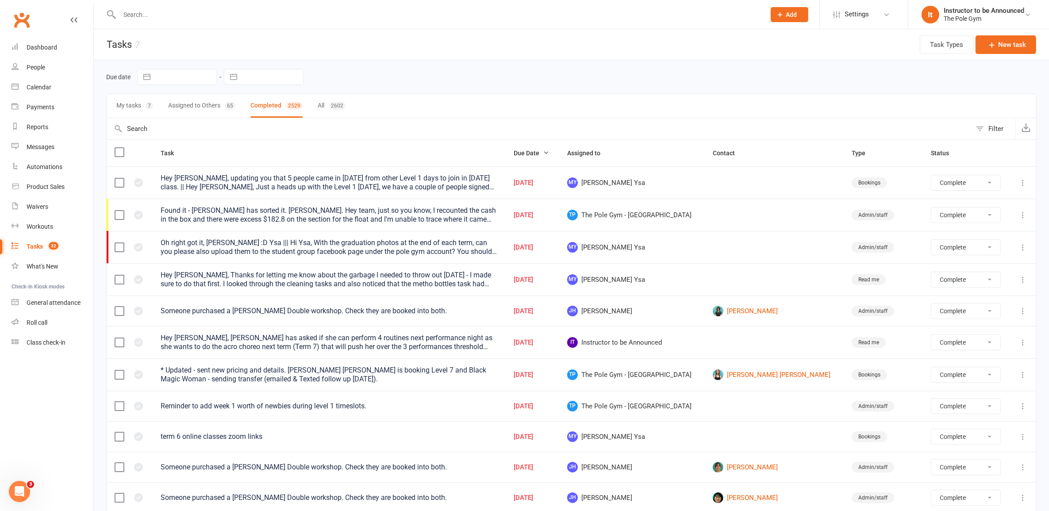
click at [325, 108] on button "All 2602" at bounding box center [332, 105] width 28 height 23
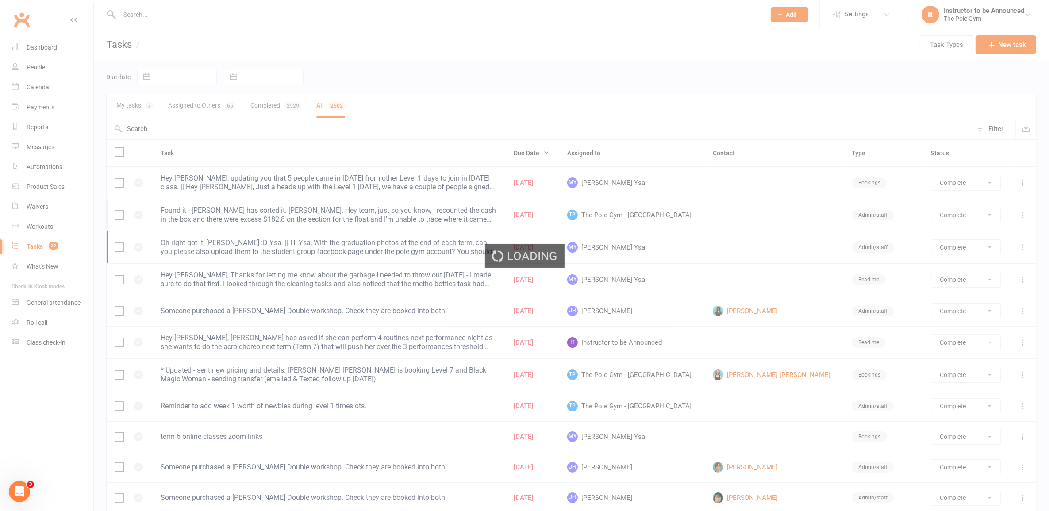
select select "finished"
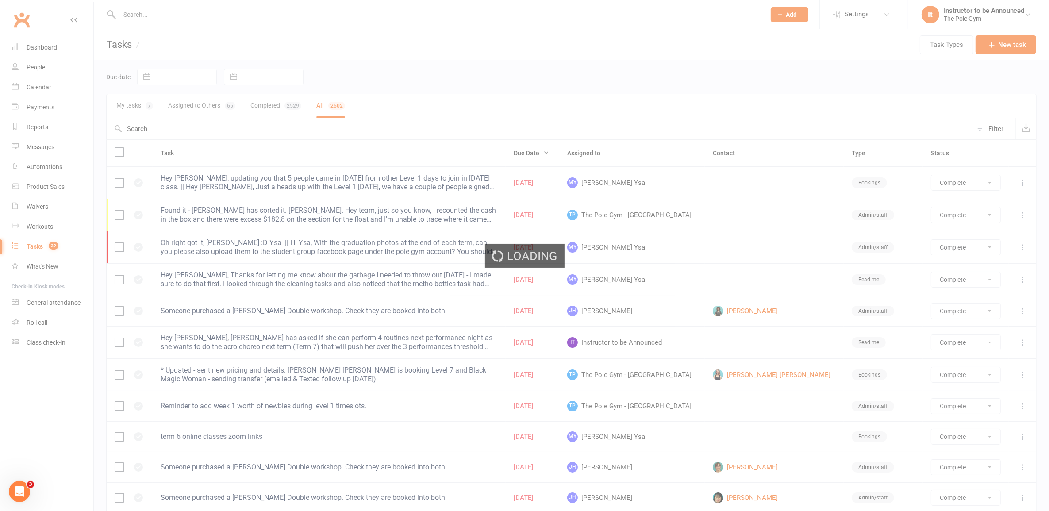
select select "finished"
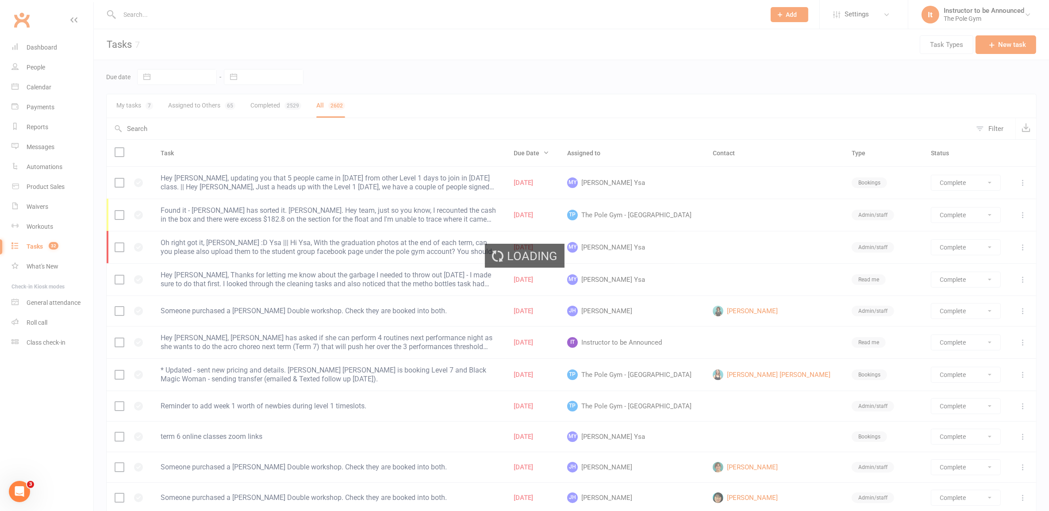
select select "finished"
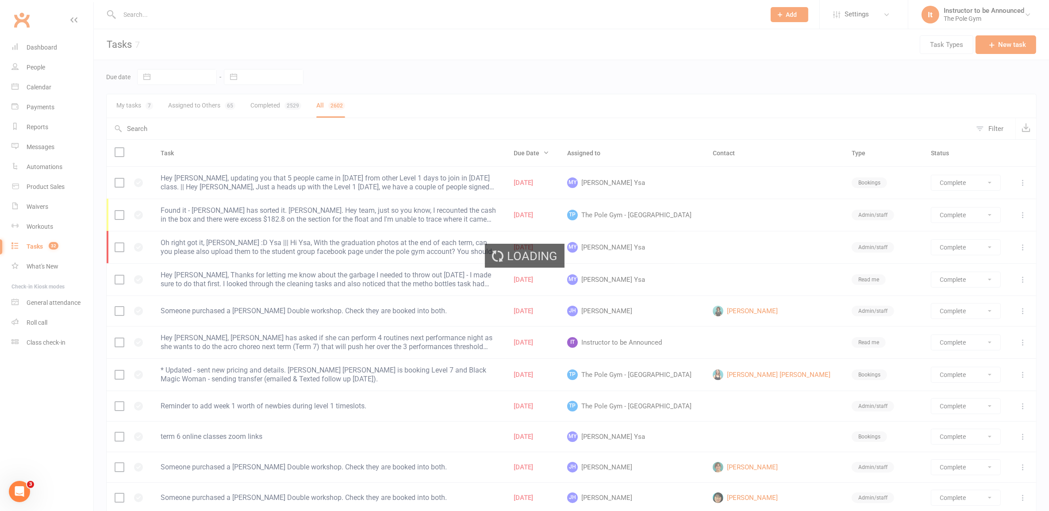
select select "finished"
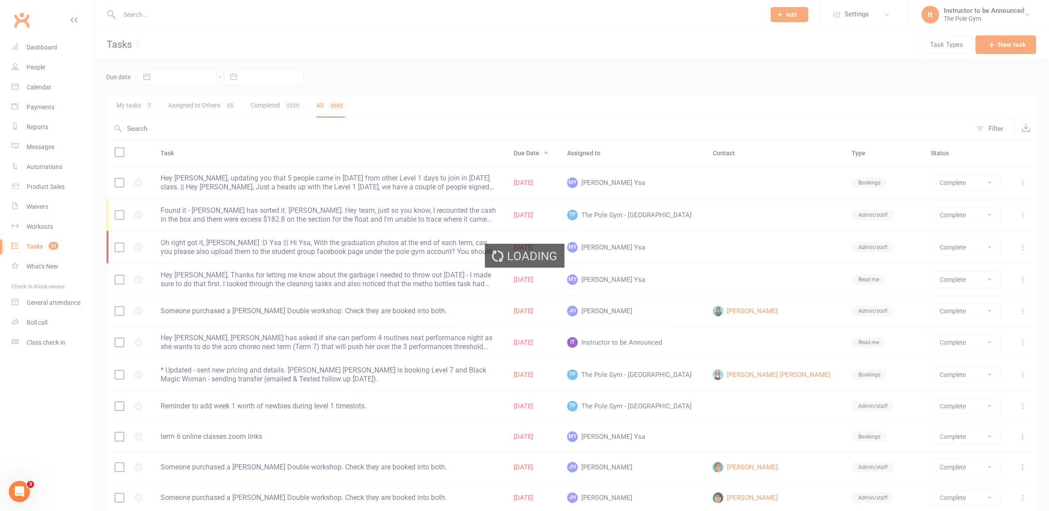
select select "finished"
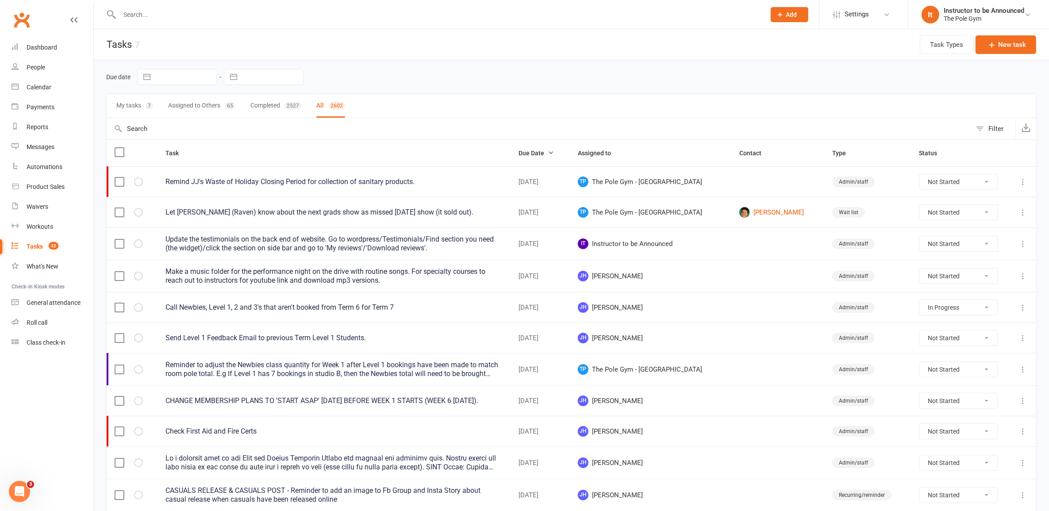
select select "started"
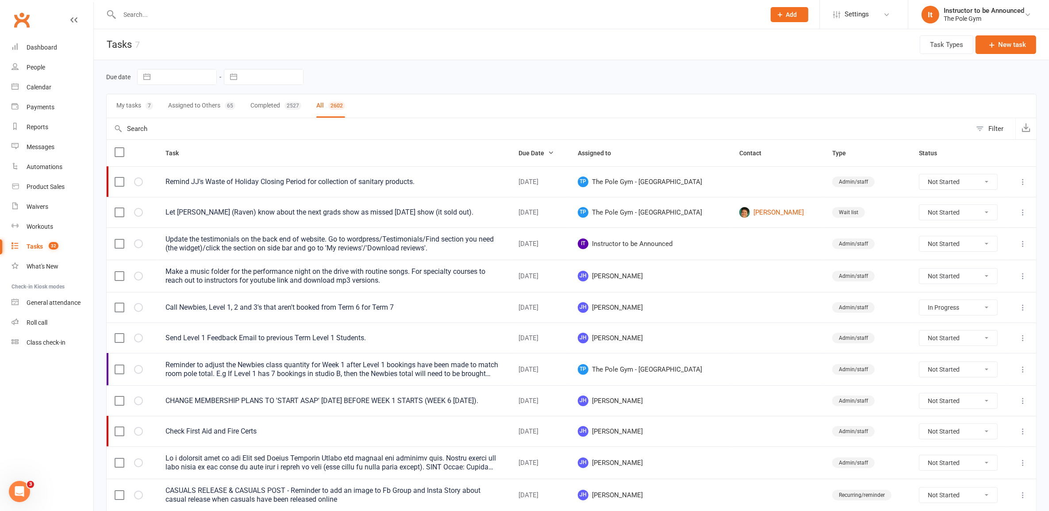
select select "waiting"
click at [291, 133] on input "text" at bounding box center [539, 128] width 865 height 21
type input "U"
select select "started"
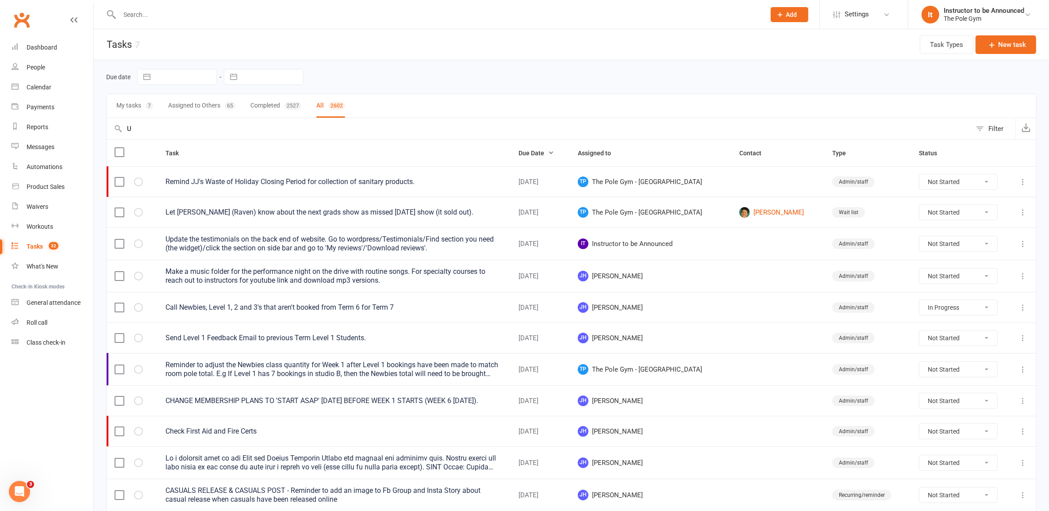
select select "started"
select select "waiting"
type input "Upcoming"
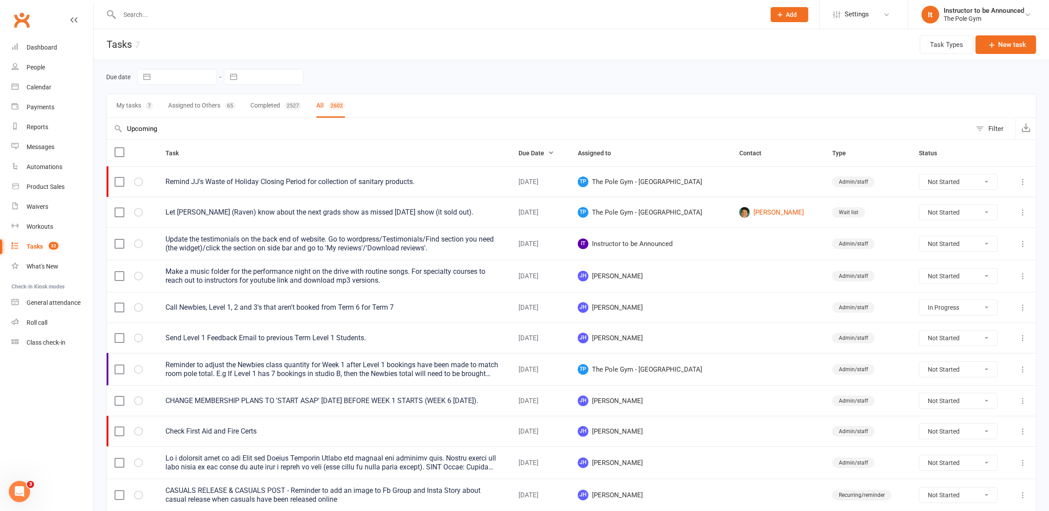
select select "started"
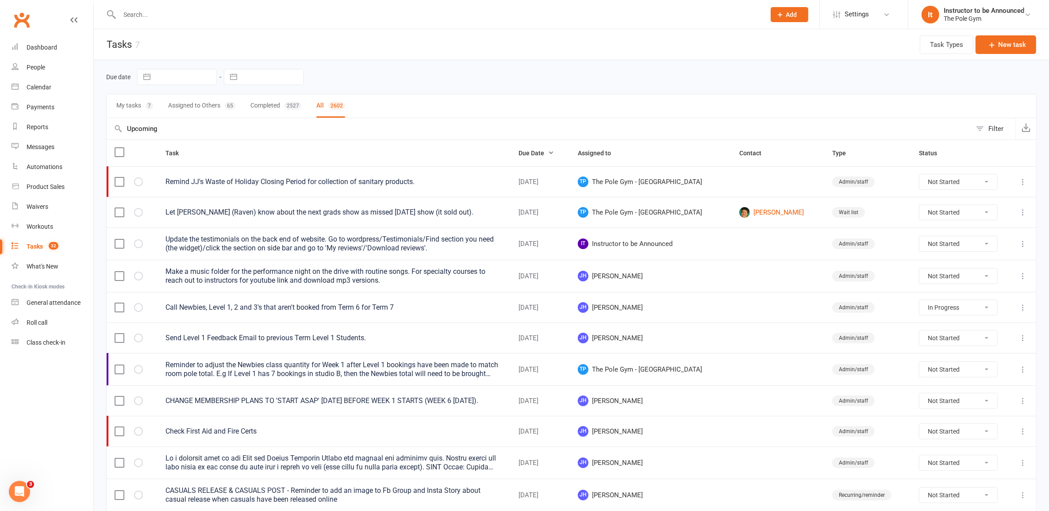
select select "waiting"
select select "started"
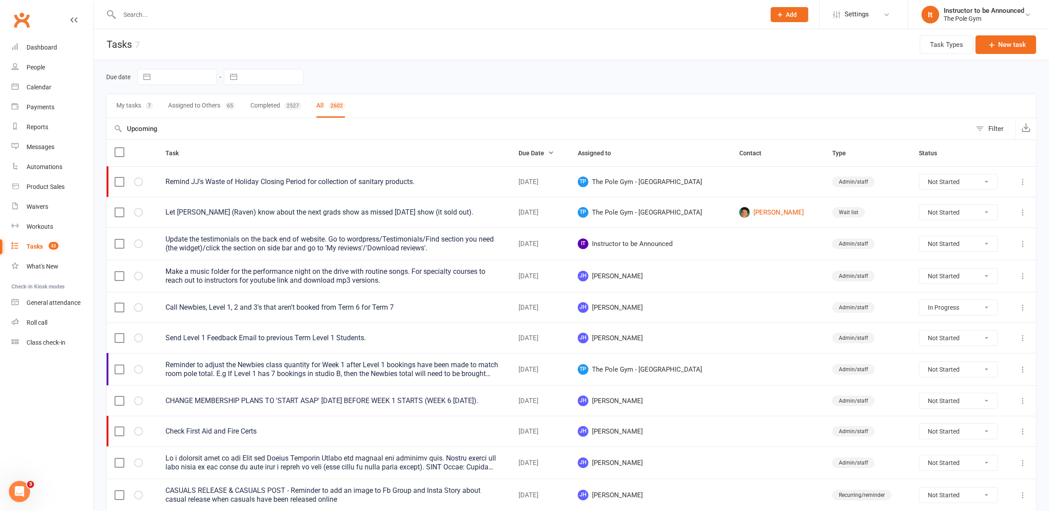
select select "started"
select select "waiting"
select select "started"
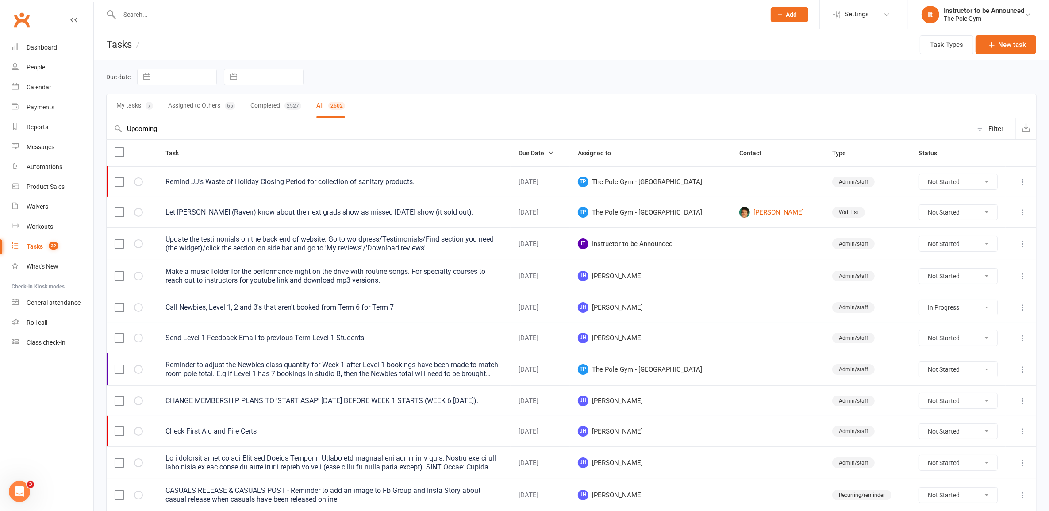
select select "started"
select select "waiting"
select select "finished"
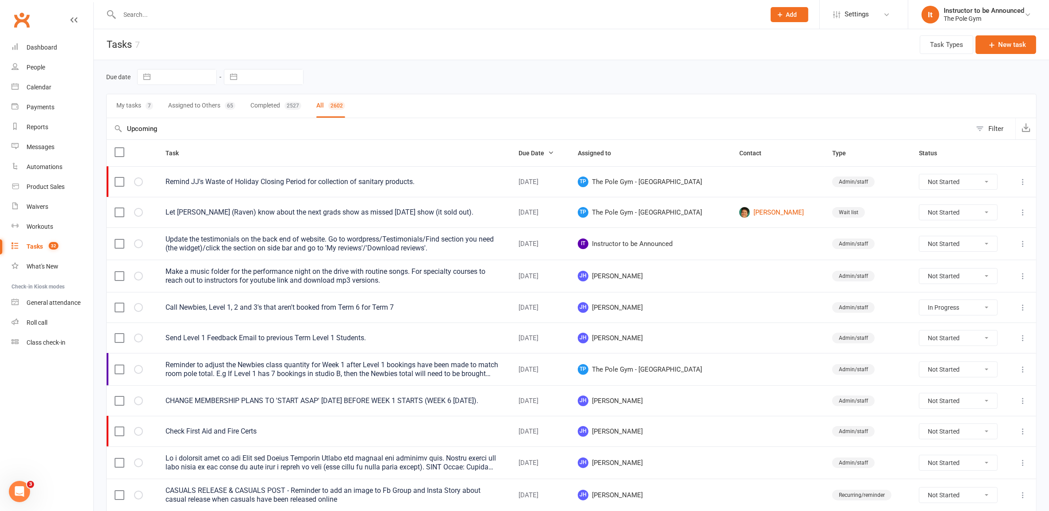
select select "finished"
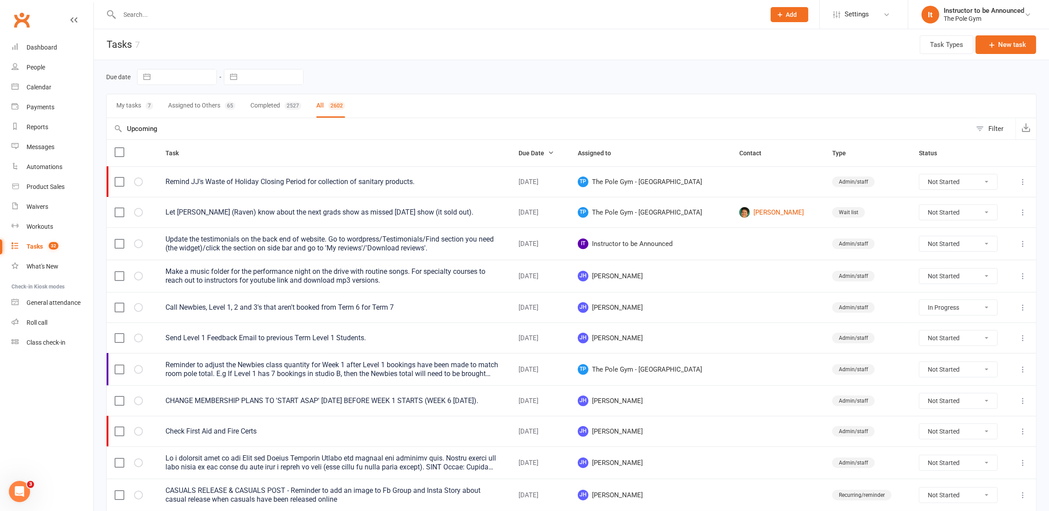
select select "finished"
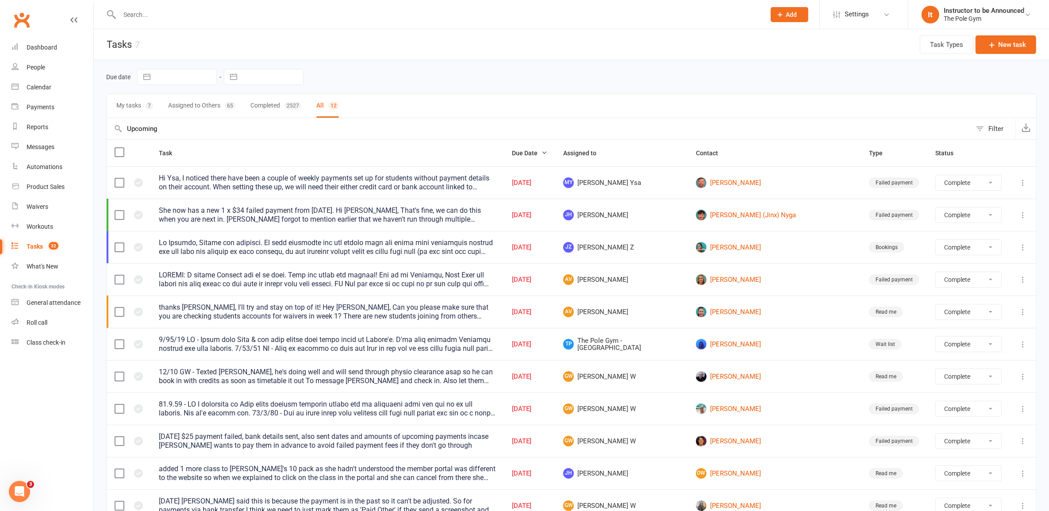
type input "Upcoming C"
select select "finished"
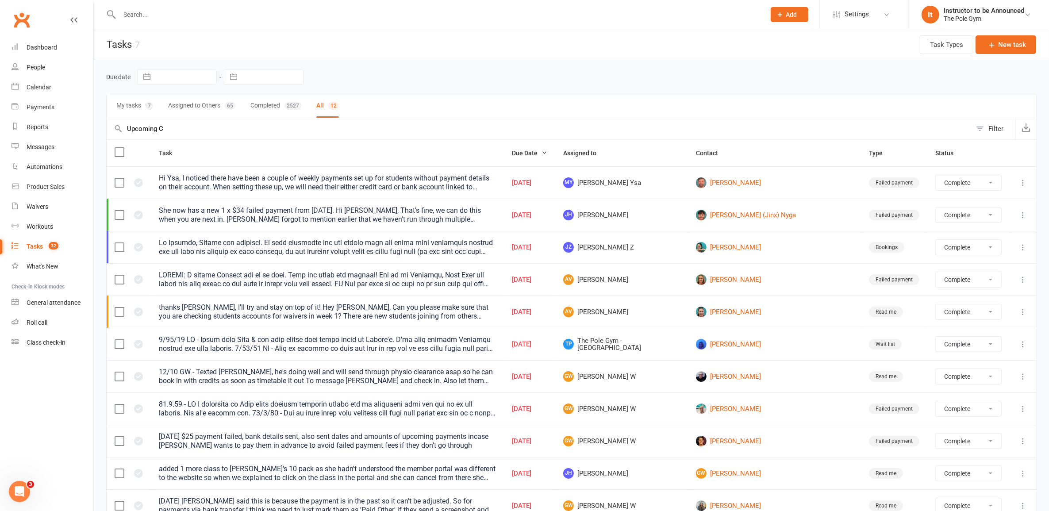
select select "finished"
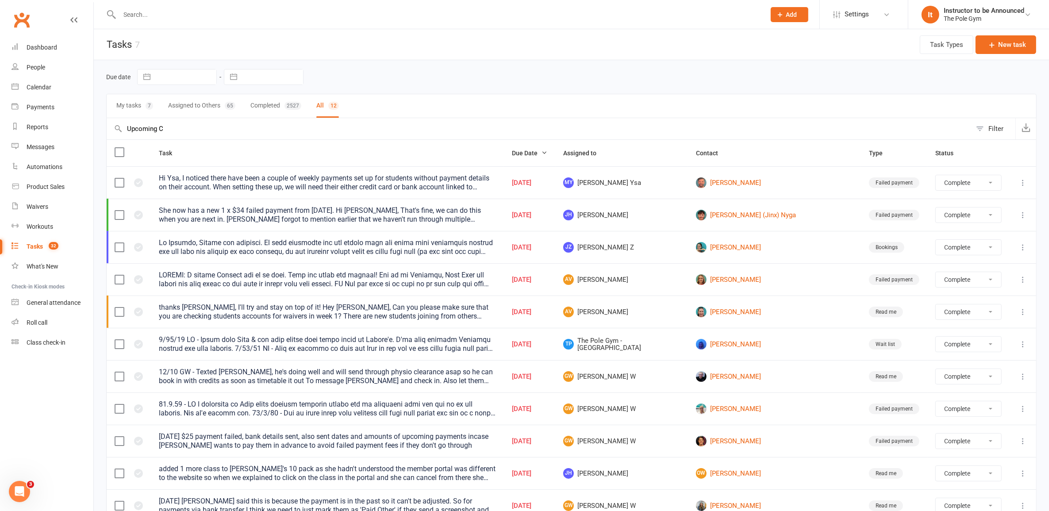
select select "finished"
type input "Upcoming Comp"
select select "finished"
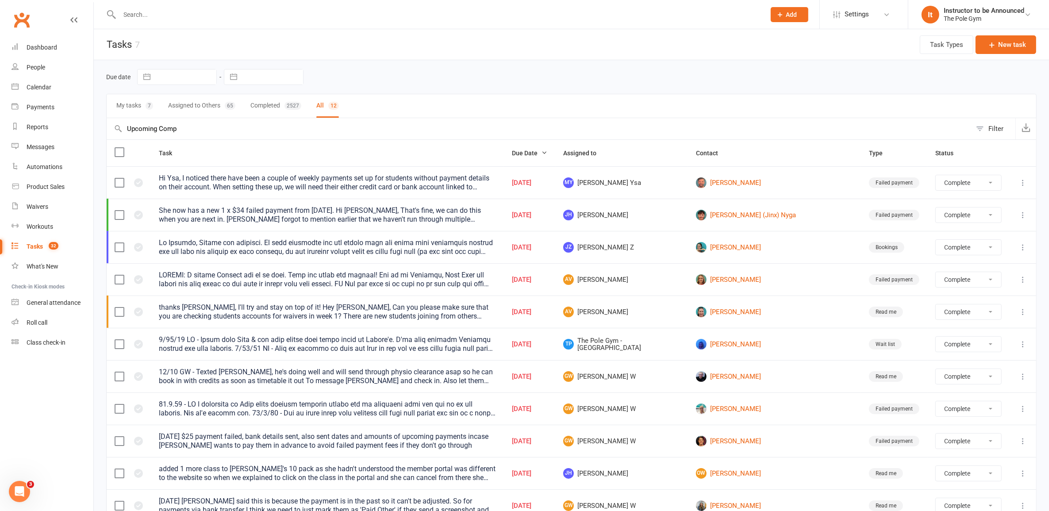
select select "finished"
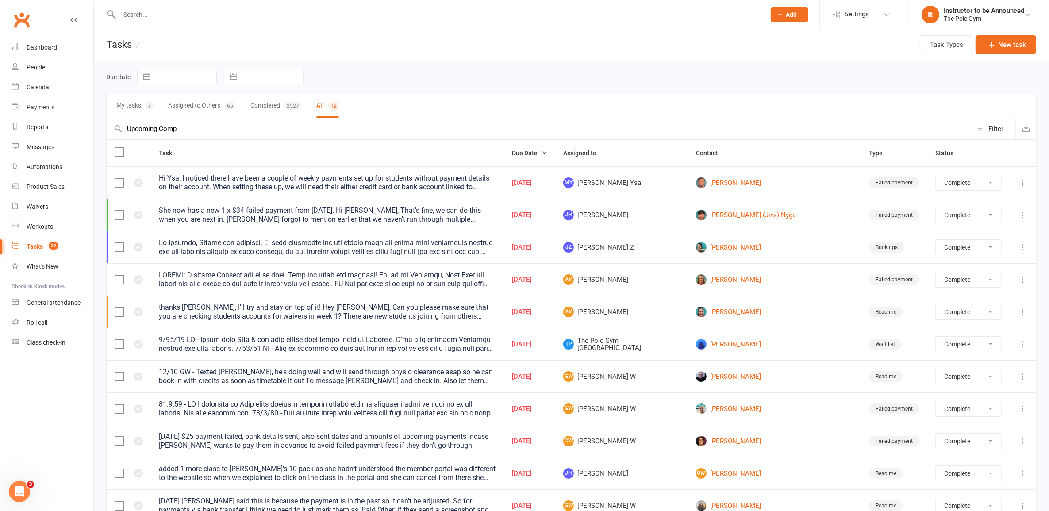
select select "finished"
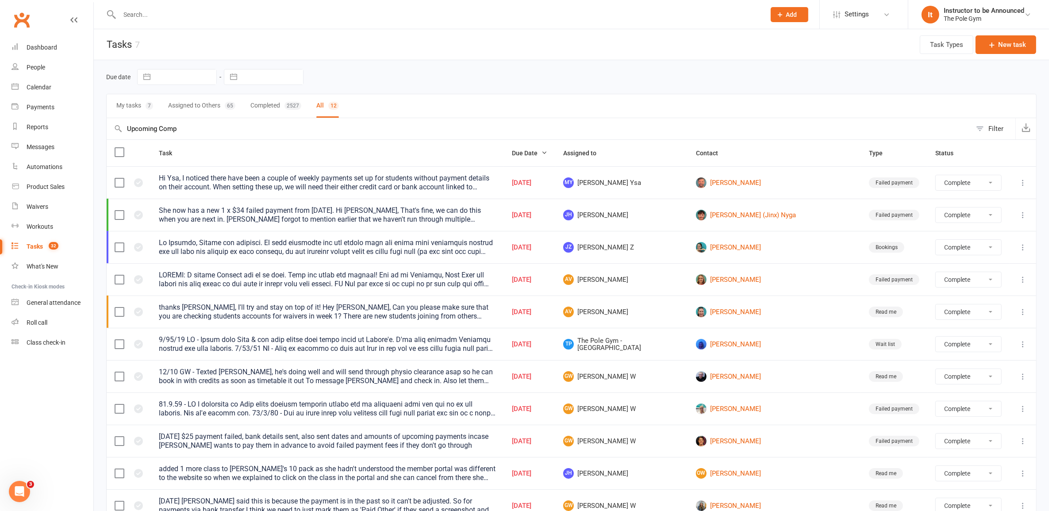
select select "finished"
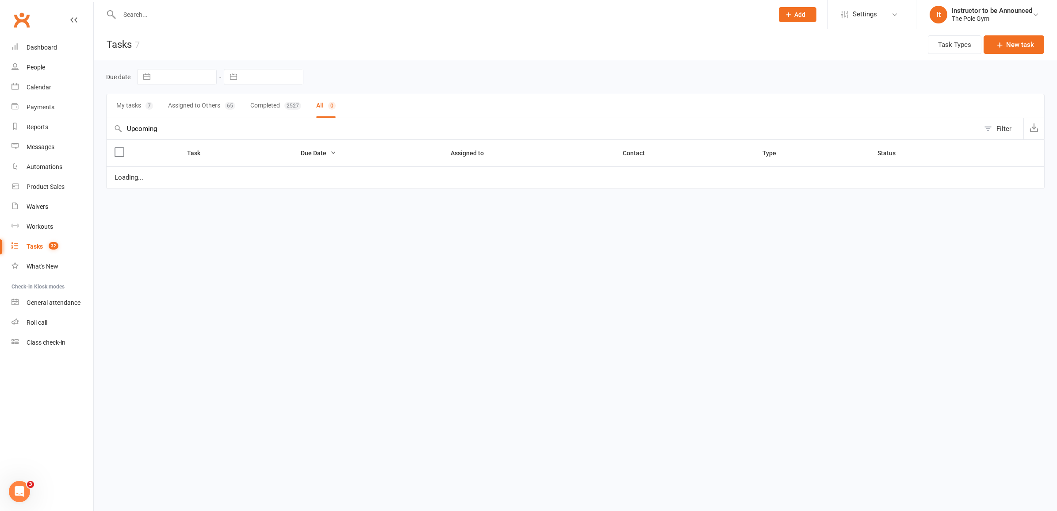
type input "Upcoming"
select select "finished"
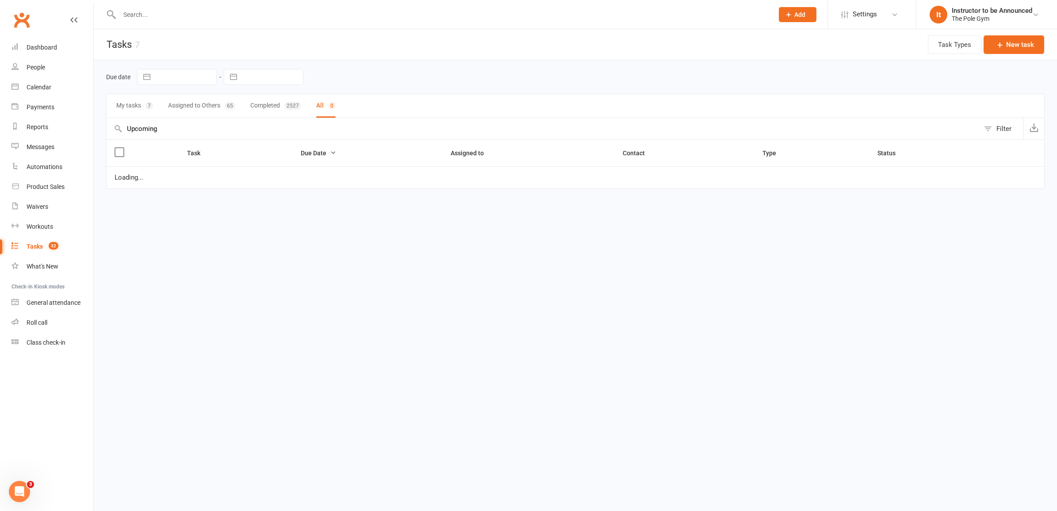
select select "finished"
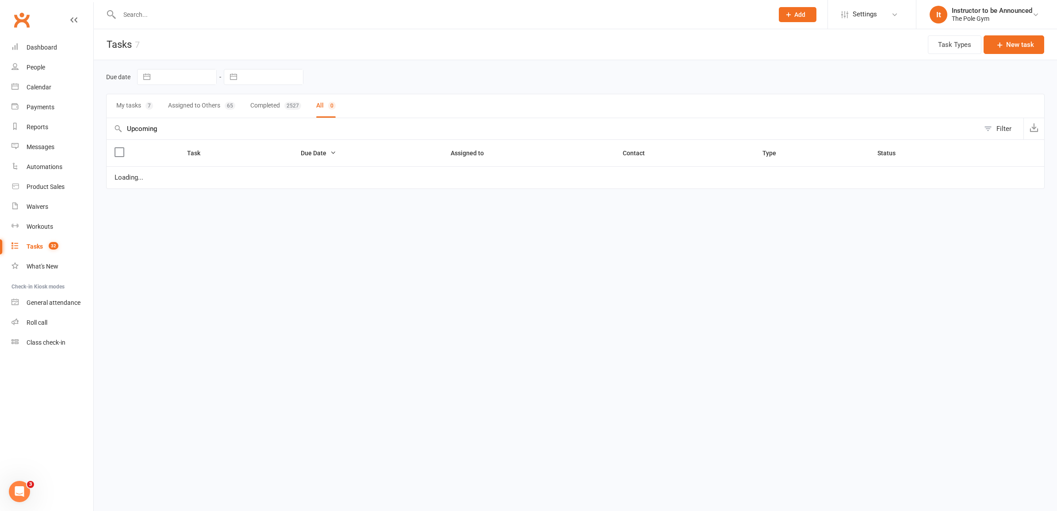
select select "finished"
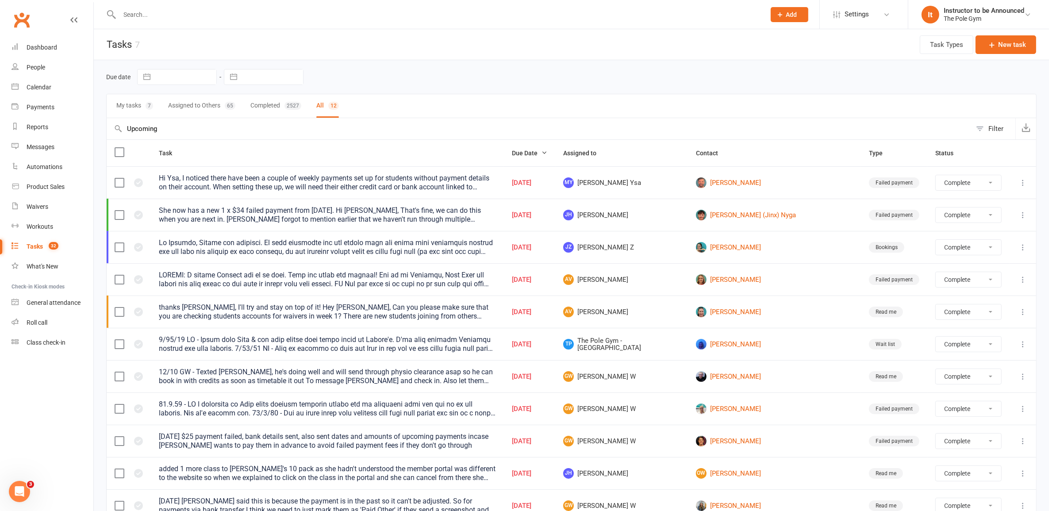
select select "finished"
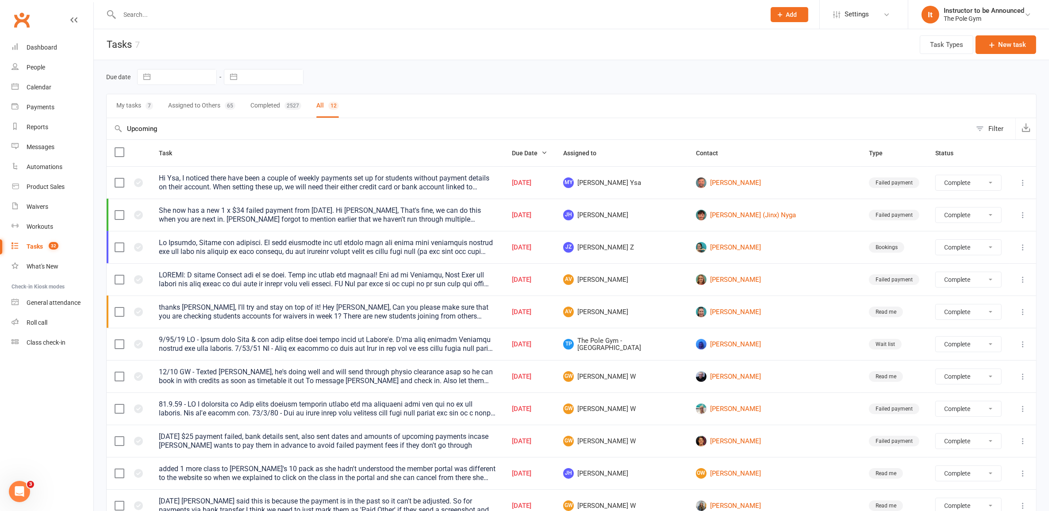
select select "finished"
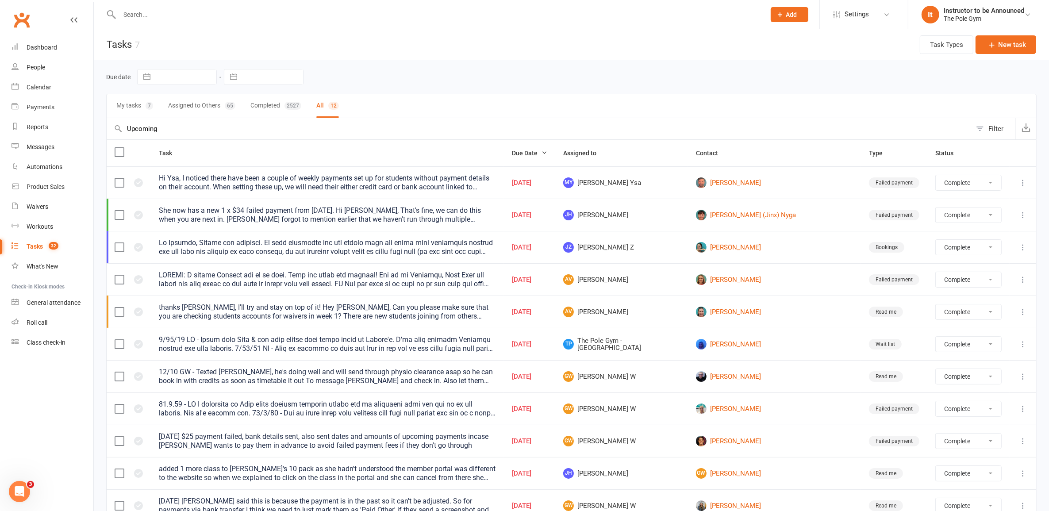
select select "finished"
type input "Upcomin"
select select "finished"
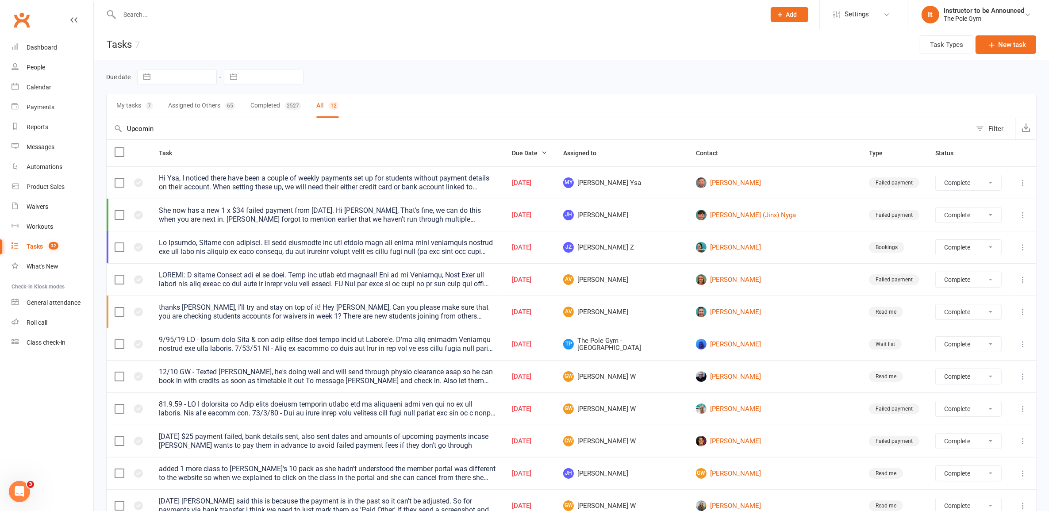
select select "finished"
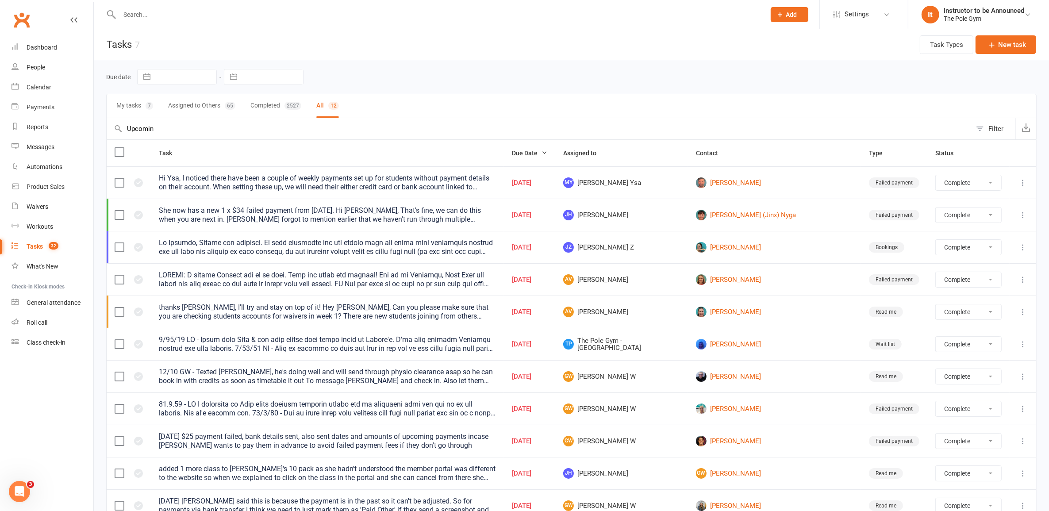
select select "finished"
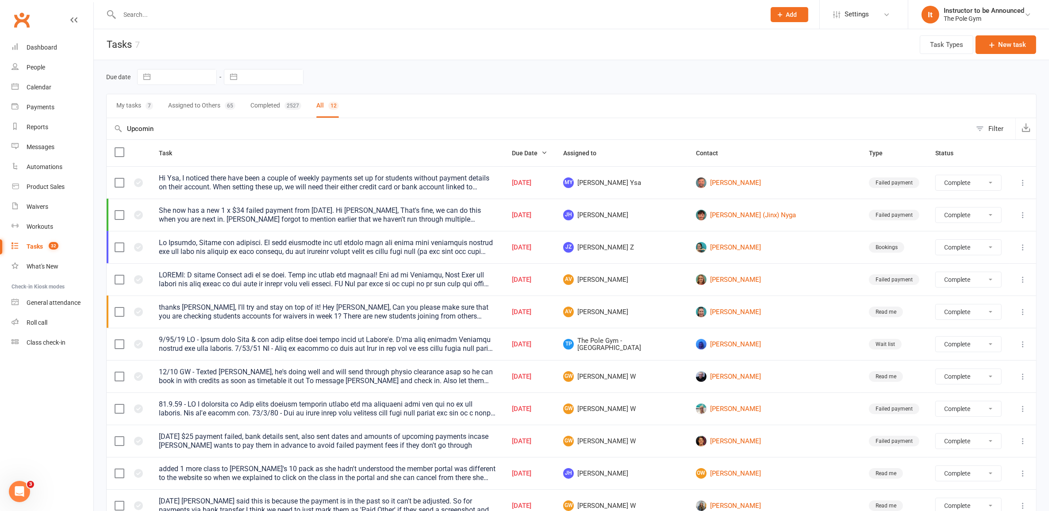
type input "Upcomi"
select select "finished"
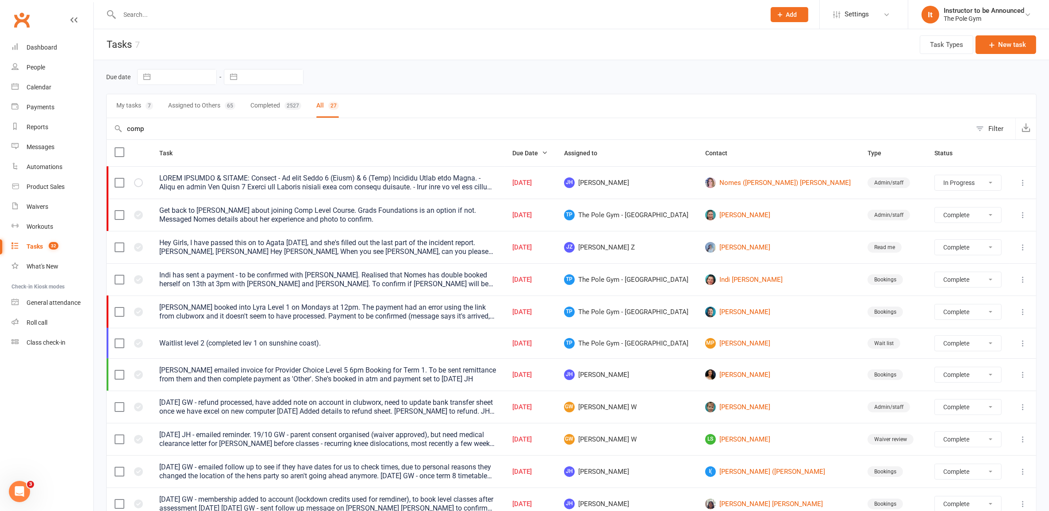
click at [192, 107] on button "Assigned to Others 65" at bounding box center [201, 105] width 67 height 23
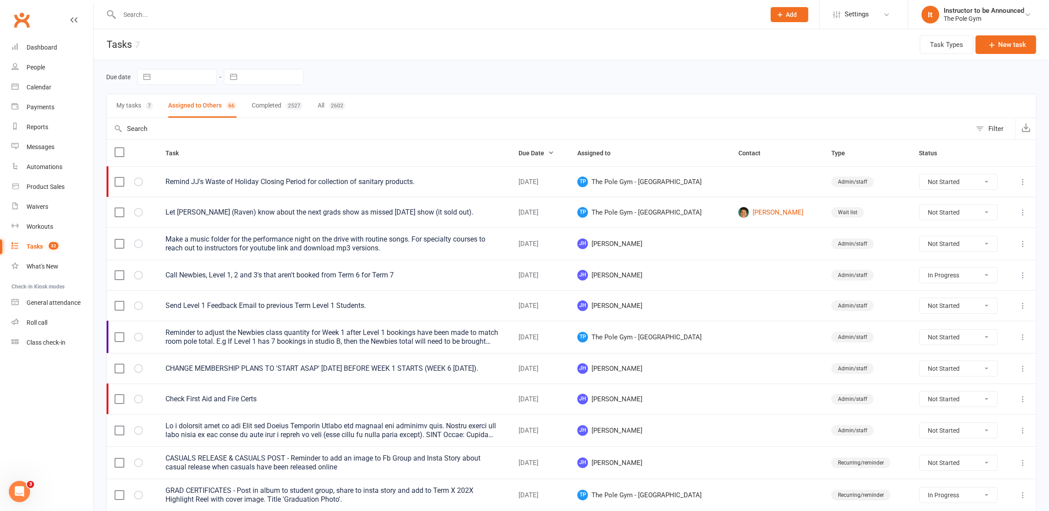
click at [173, 76] on input "text" at bounding box center [185, 76] width 61 height 15
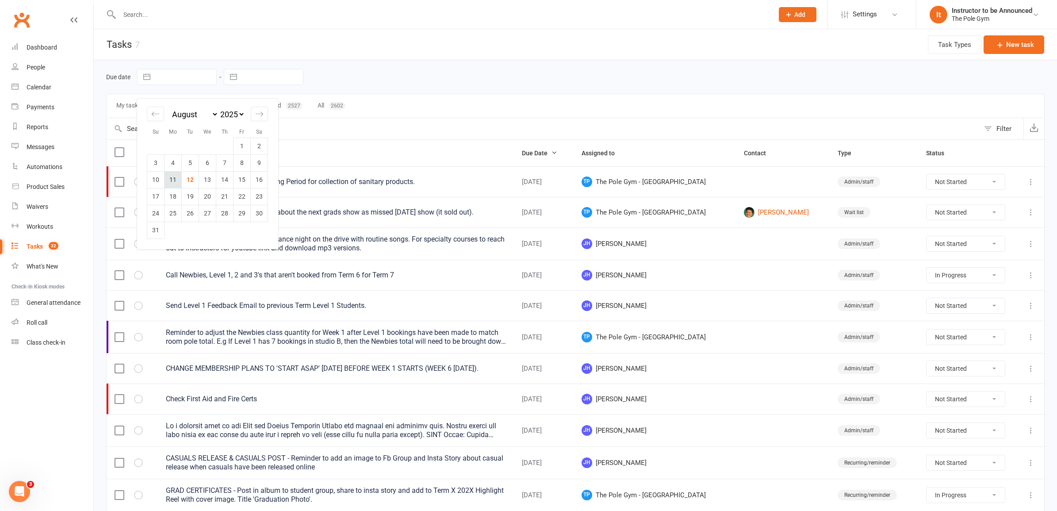
click at [177, 184] on td "11" at bounding box center [173, 179] width 17 height 17
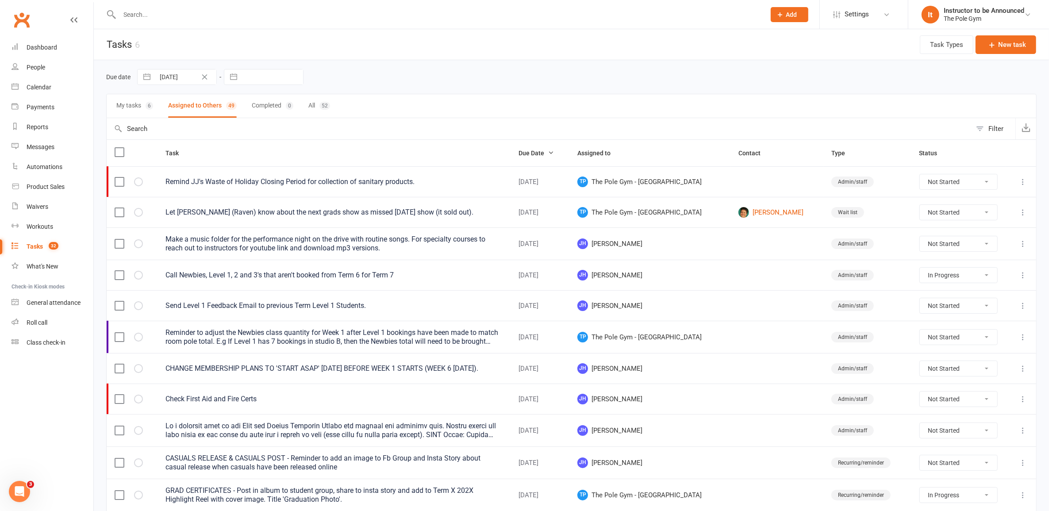
click at [247, 76] on input "text" at bounding box center [272, 76] width 61 height 15
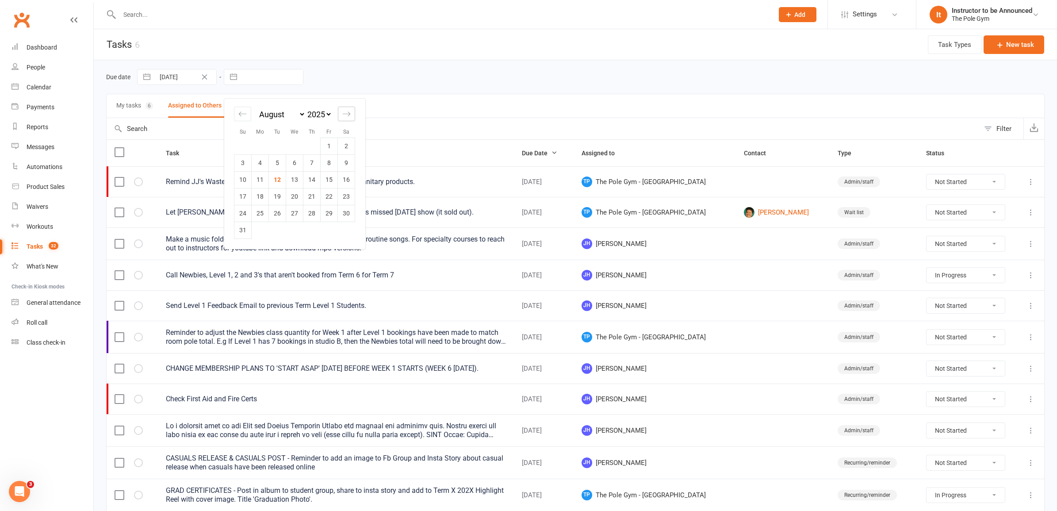
click at [343, 111] on icon "Move forward to switch to the next month." at bounding box center [346, 114] width 8 height 8
click at [344, 111] on icon "Move forward to switch to the next month." at bounding box center [346, 114] width 8 height 8
click at [345, 111] on icon "Move forward to switch to the next month." at bounding box center [346, 114] width 8 height 8
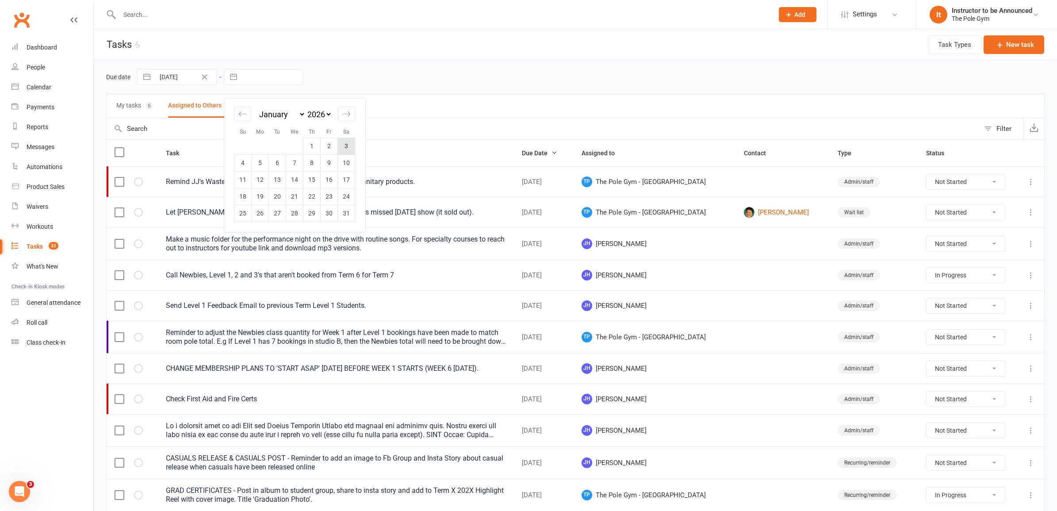
click at [341, 142] on td "3" at bounding box center [346, 146] width 17 height 17
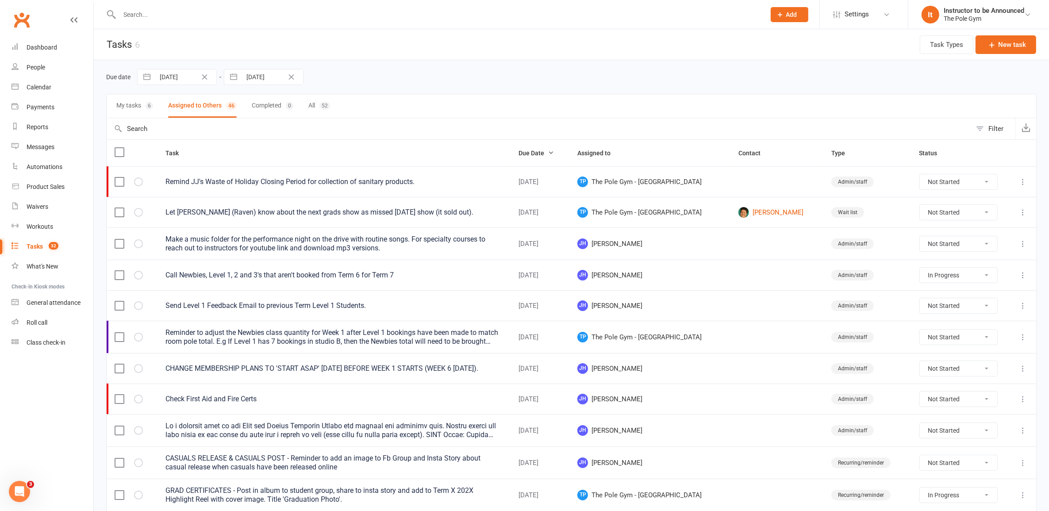
click at [315, 107] on button "All 52" at bounding box center [319, 105] width 22 height 23
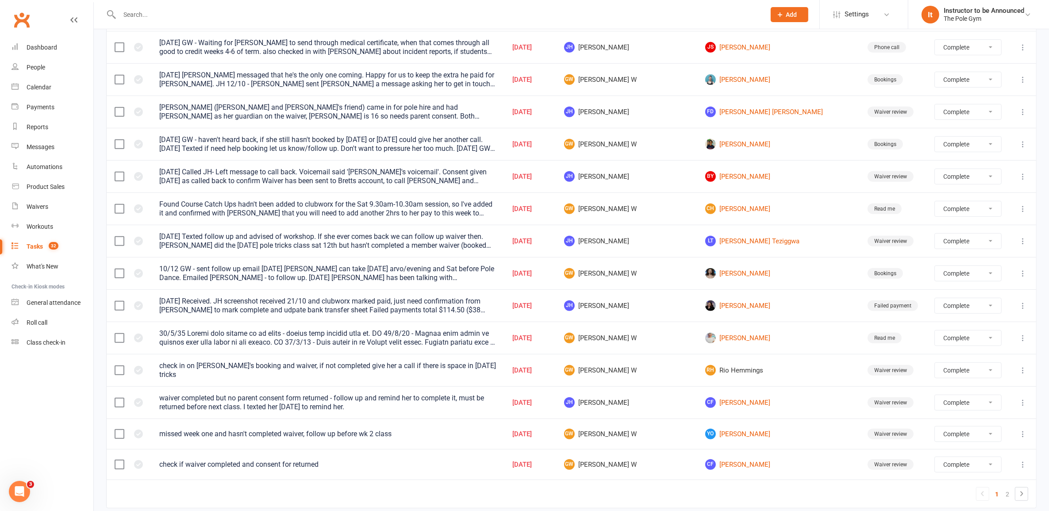
scroll to position [527, 0]
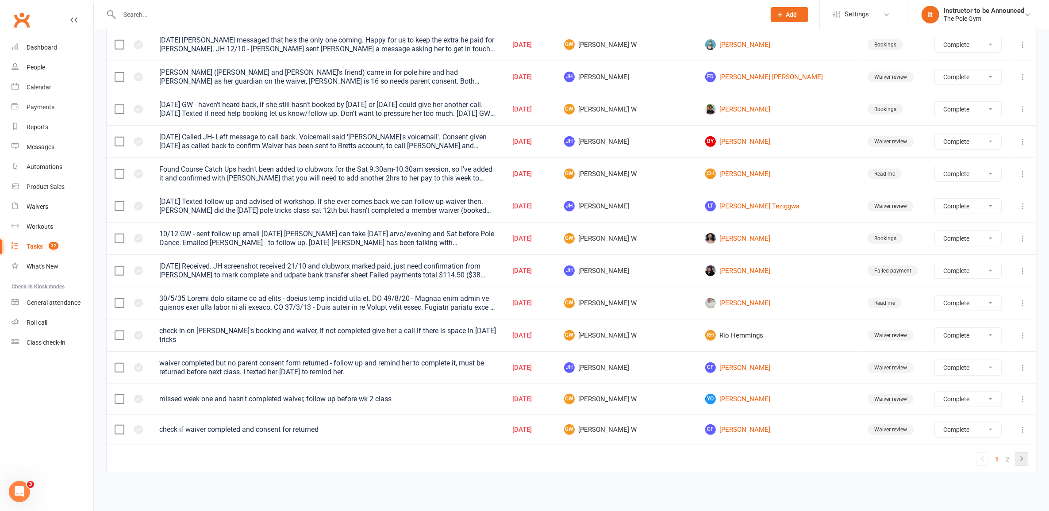
click at [1015, 462] on link at bounding box center [1021, 459] width 12 height 12
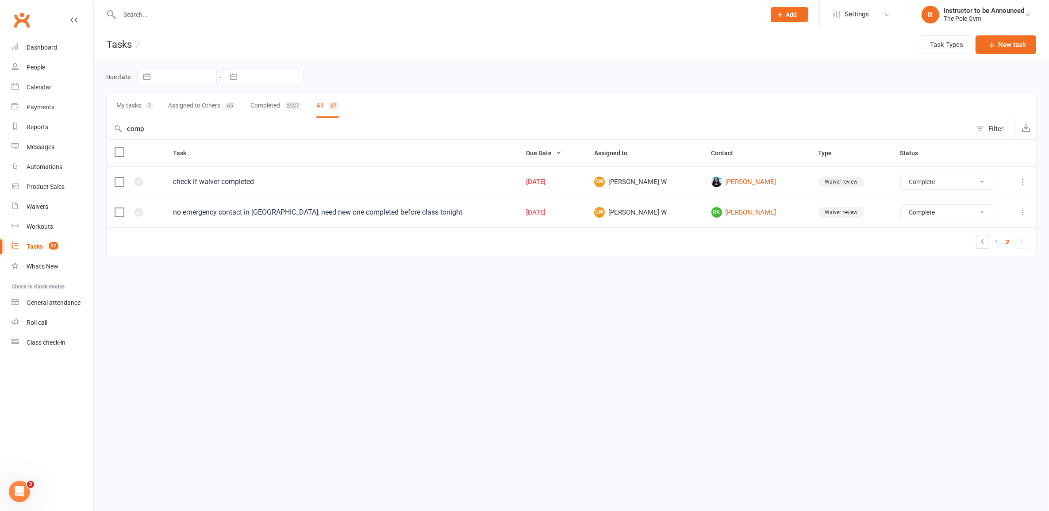
scroll to position [0, 0]
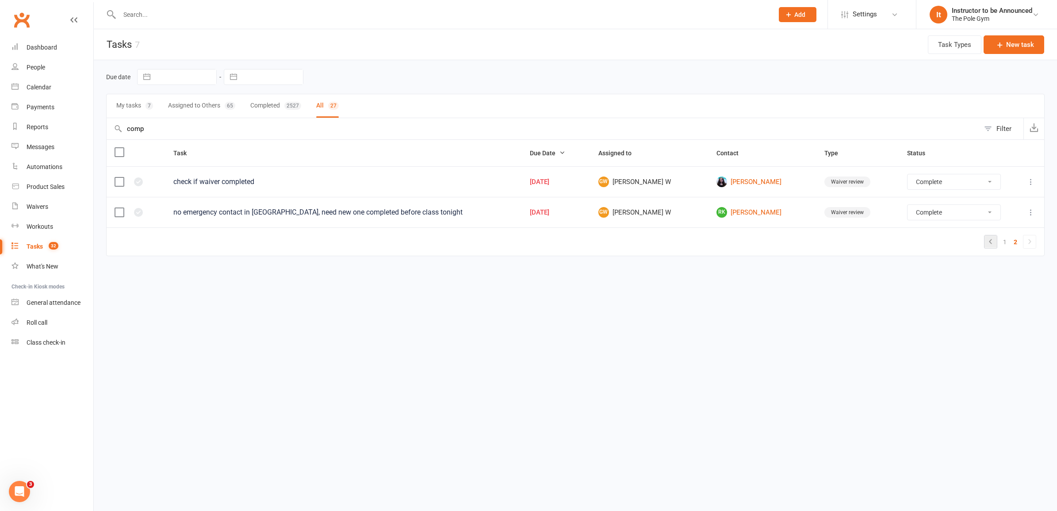
click at [991, 240] on icon at bounding box center [991, 241] width 11 height 11
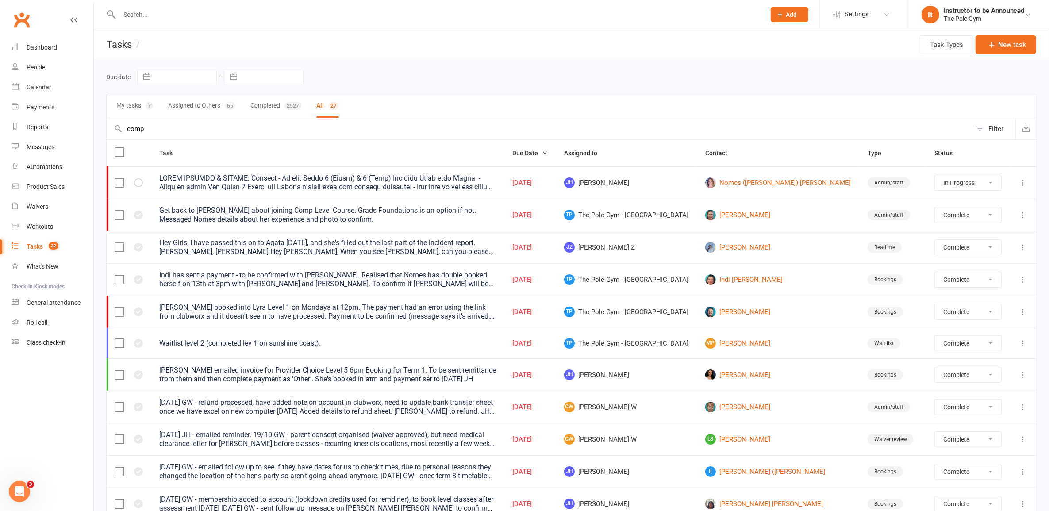
click at [43, 248] on link "Tasks 32" at bounding box center [53, 247] width 82 height 20
click at [21, 18] on link "Clubworx" at bounding box center [22, 20] width 22 height 22
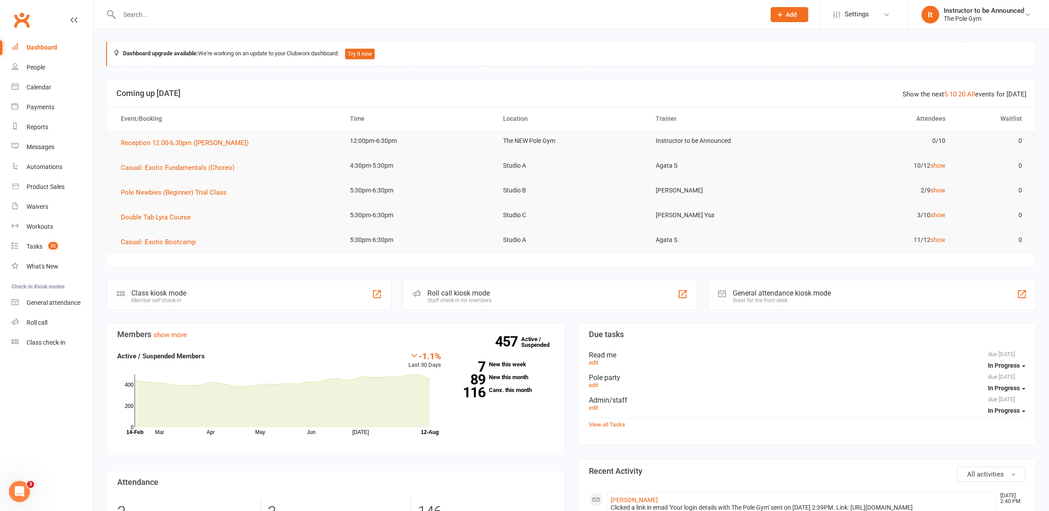
click at [18, 492] on icon "Open Intercom Messenger" at bounding box center [19, 491] width 15 height 15
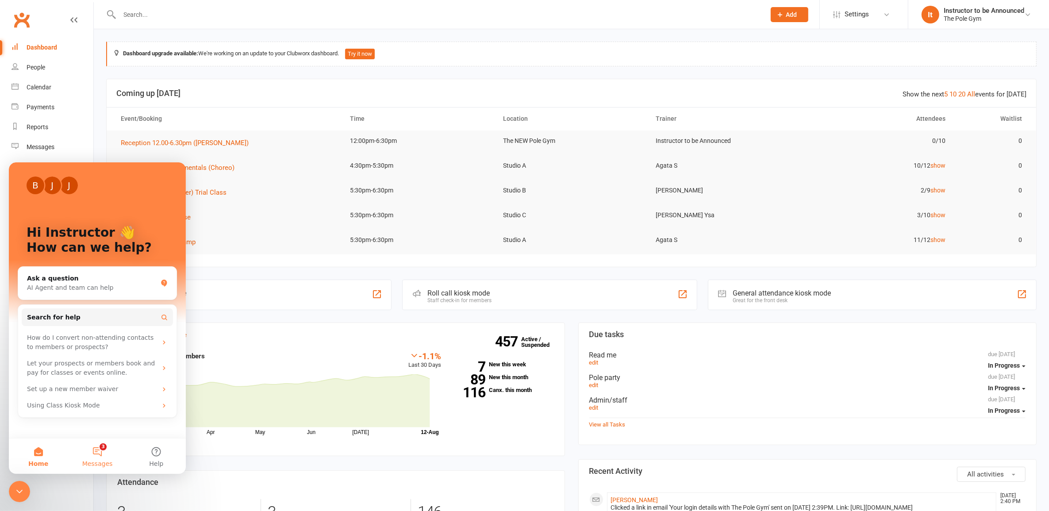
click at [114, 450] on button "3 Messages" at bounding box center [97, 455] width 59 height 35
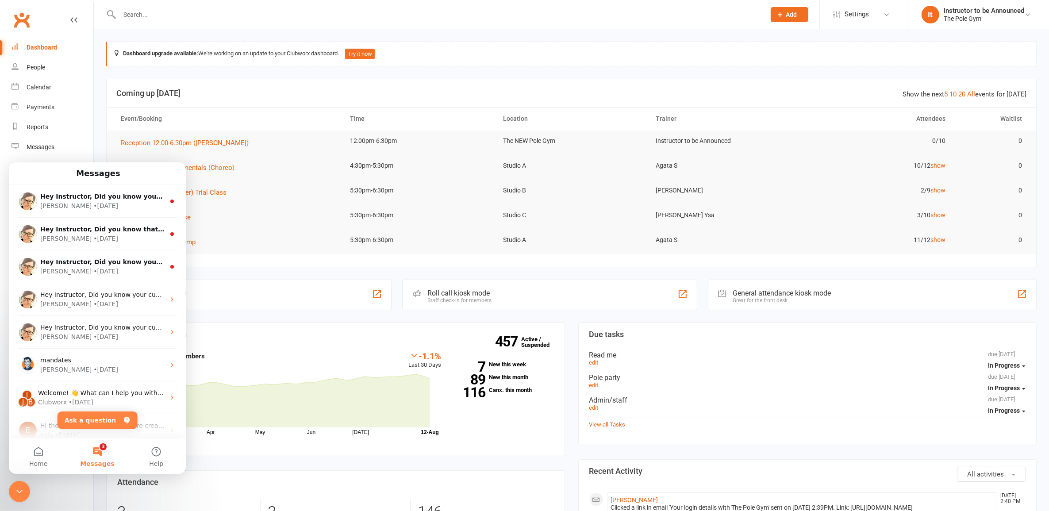
click at [250, 290] on div "Class kiosk mode Member self check-in" at bounding box center [248, 295] width 285 height 31
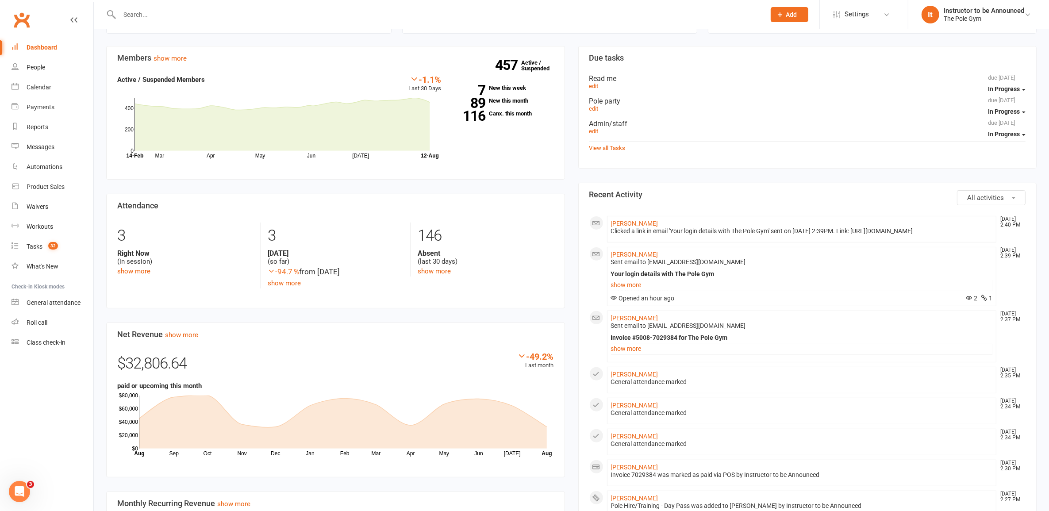
scroll to position [332, 0]
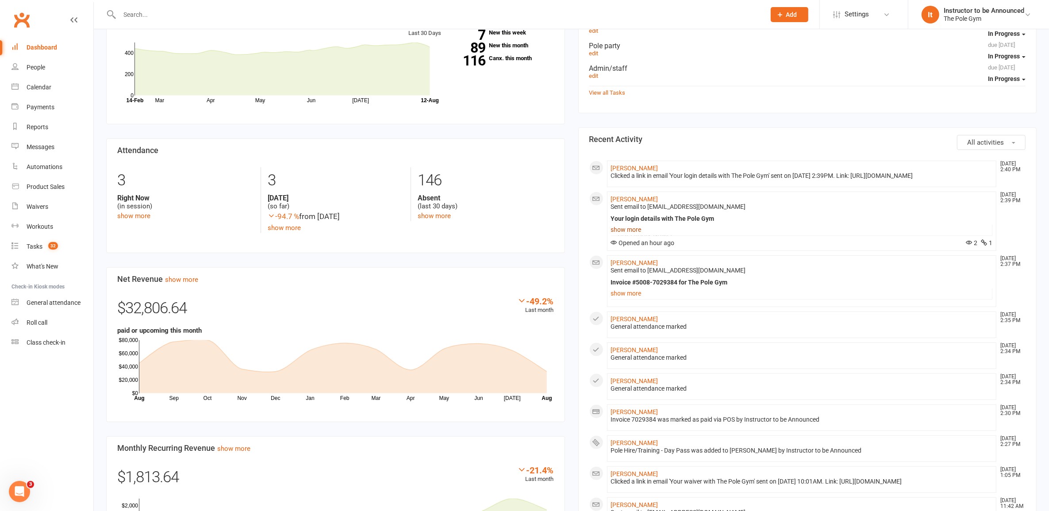
click at [631, 236] on link "show more" at bounding box center [802, 229] width 382 height 12
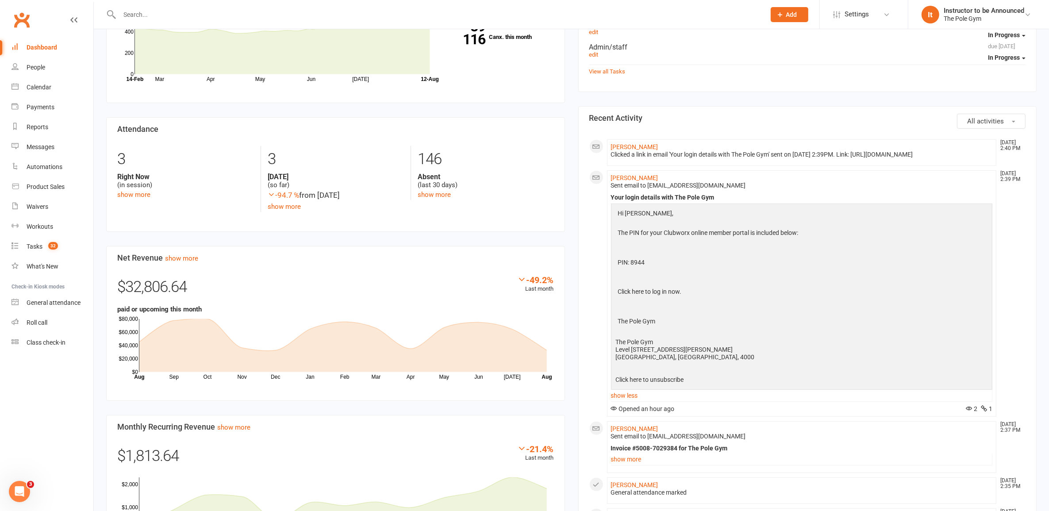
scroll to position [221, 0]
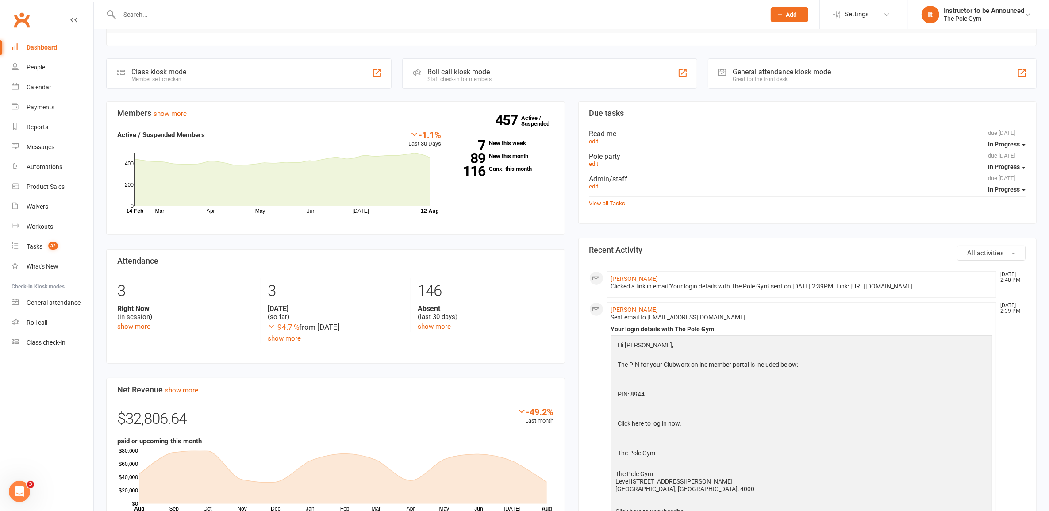
click at [18, 27] on link "Clubworx" at bounding box center [22, 20] width 22 height 22
